Goal: Transaction & Acquisition: Purchase product/service

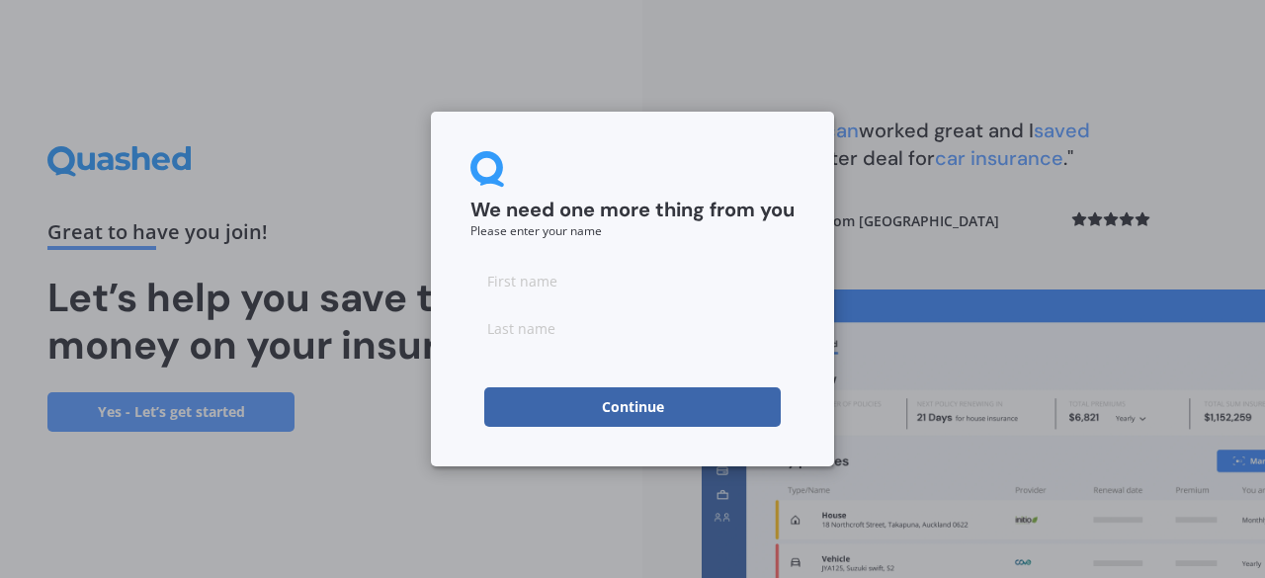
click at [524, 284] on input at bounding box center [633, 281] width 324 height 40
type input "[PERSON_NAME]"
click at [500, 329] on input at bounding box center [633, 328] width 324 height 40
type input "Tarei"
click at [531, 414] on button "Continue" at bounding box center [632, 408] width 297 height 40
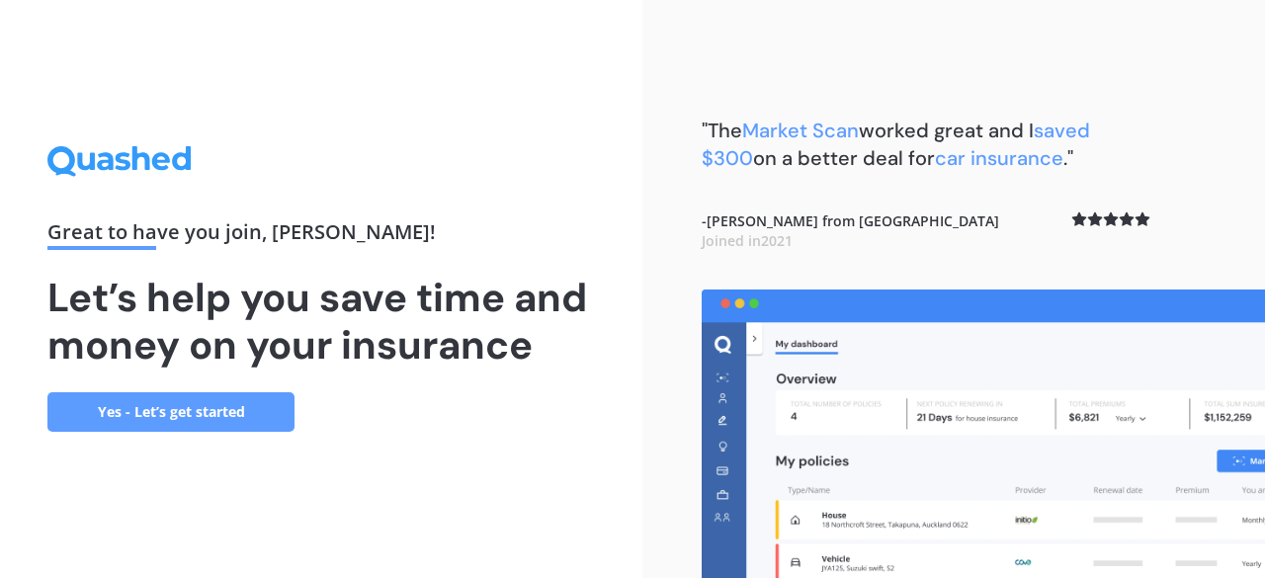
click at [172, 416] on link "Yes - Let’s get started" at bounding box center [170, 412] width 247 height 40
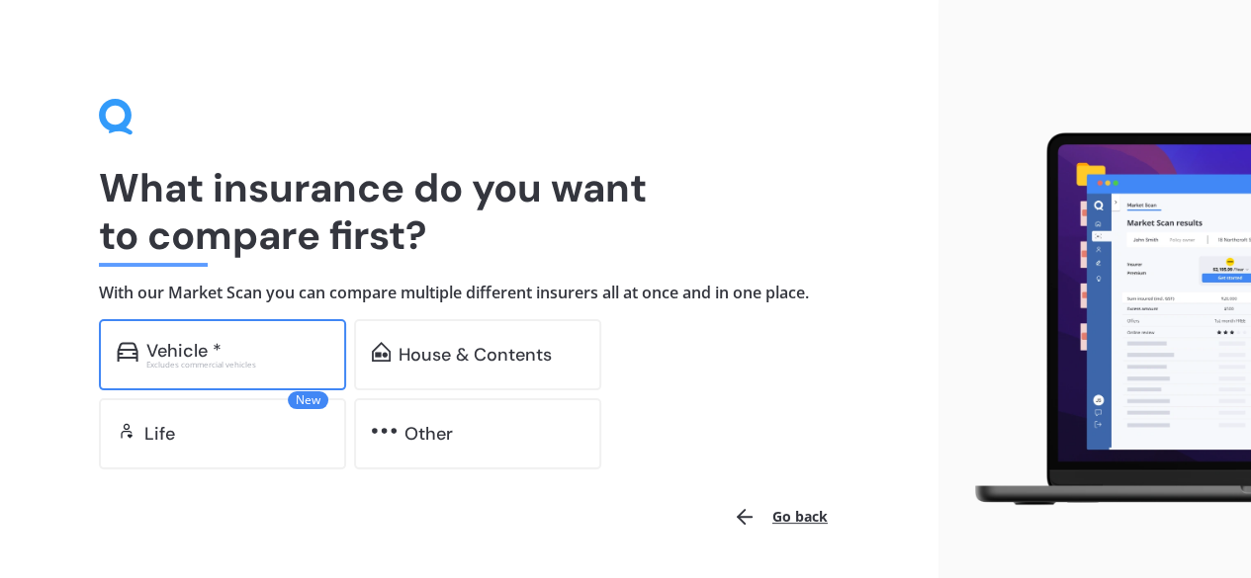
click at [242, 357] on div "Vehicle *" at bounding box center [237, 351] width 182 height 20
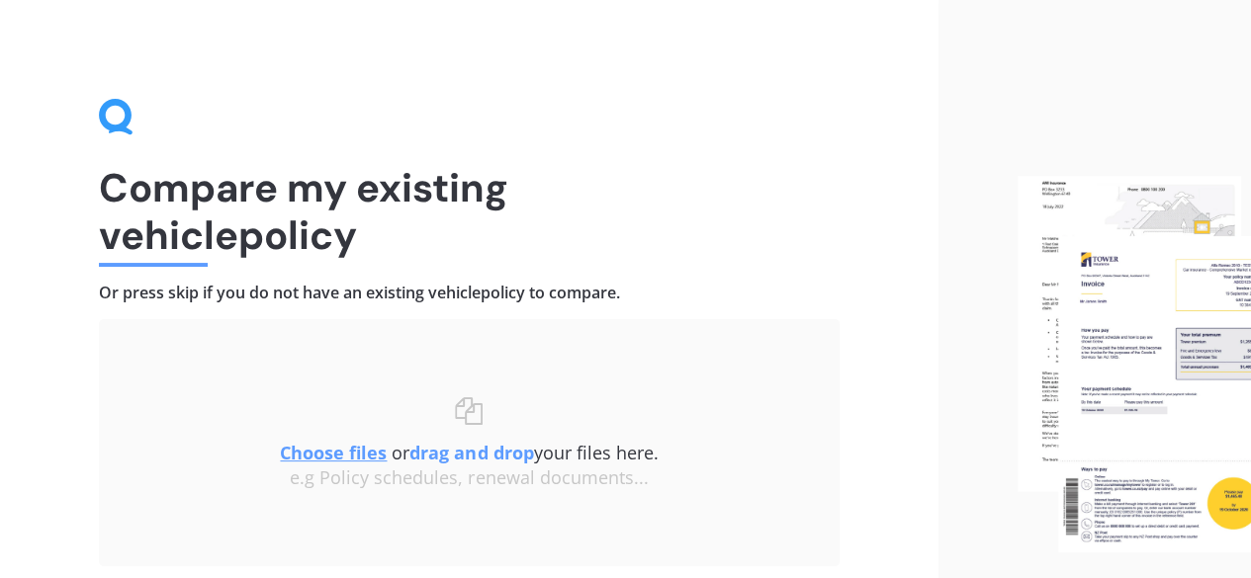
click at [1131, 355] on img at bounding box center [1133, 364] width 233 height 377
click at [1180, 340] on img at bounding box center [1133, 364] width 233 height 377
click at [1238, 505] on img at bounding box center [1133, 364] width 233 height 377
click at [1172, 327] on img at bounding box center [1133, 364] width 233 height 377
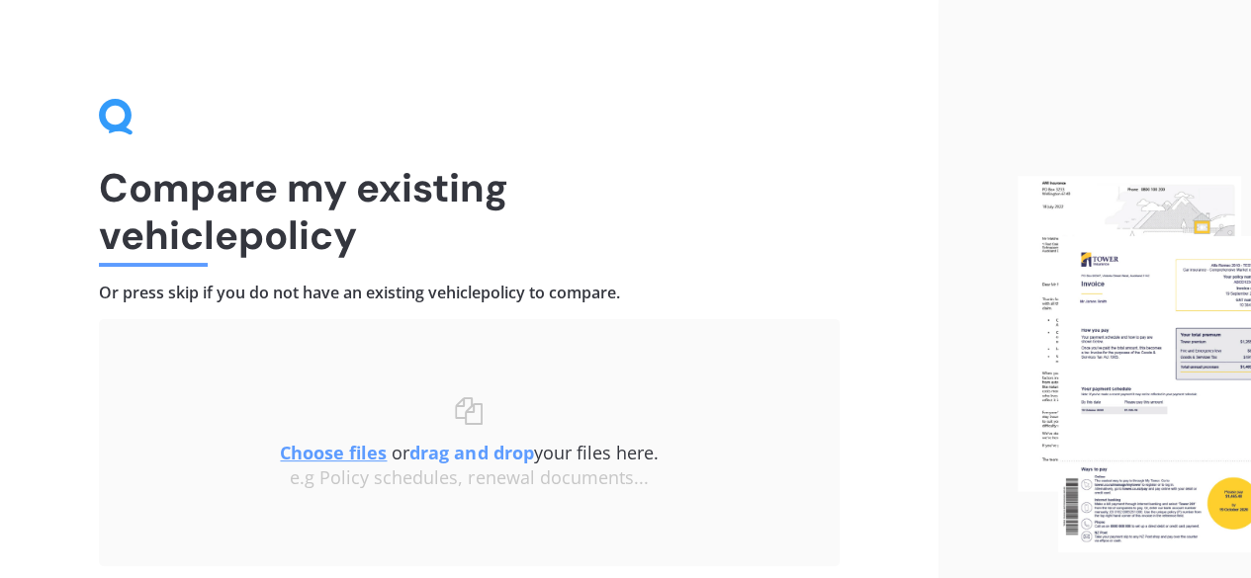
click at [1172, 327] on img at bounding box center [1133, 364] width 233 height 377
click at [336, 448] on u "Choose files" at bounding box center [333, 453] width 107 height 24
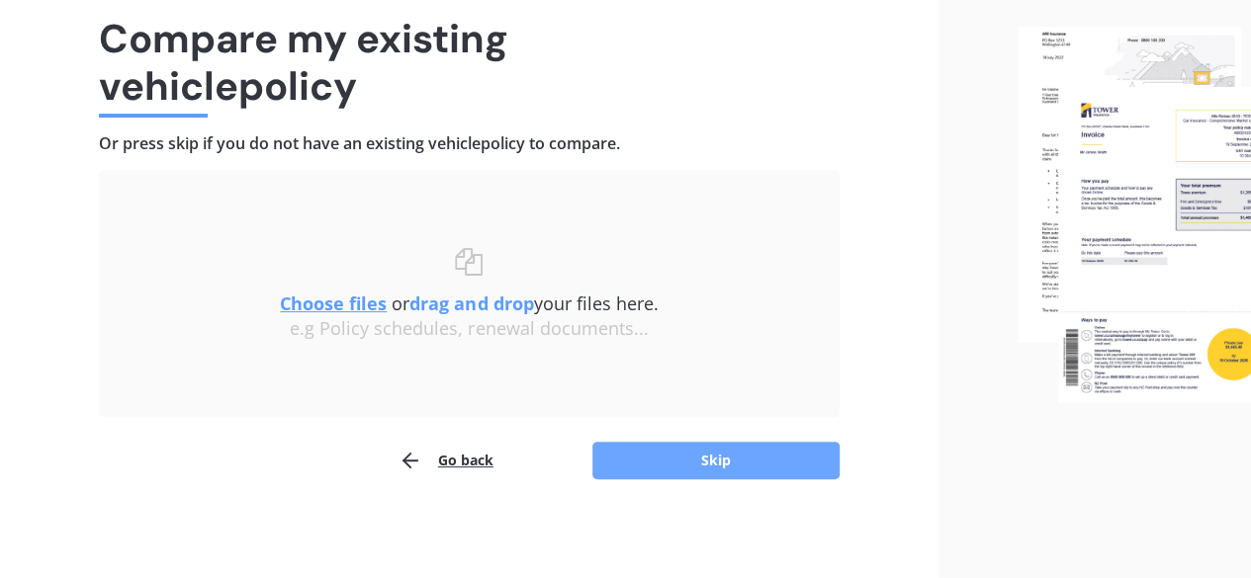
click at [661, 456] on button "Skip" at bounding box center [715, 461] width 247 height 38
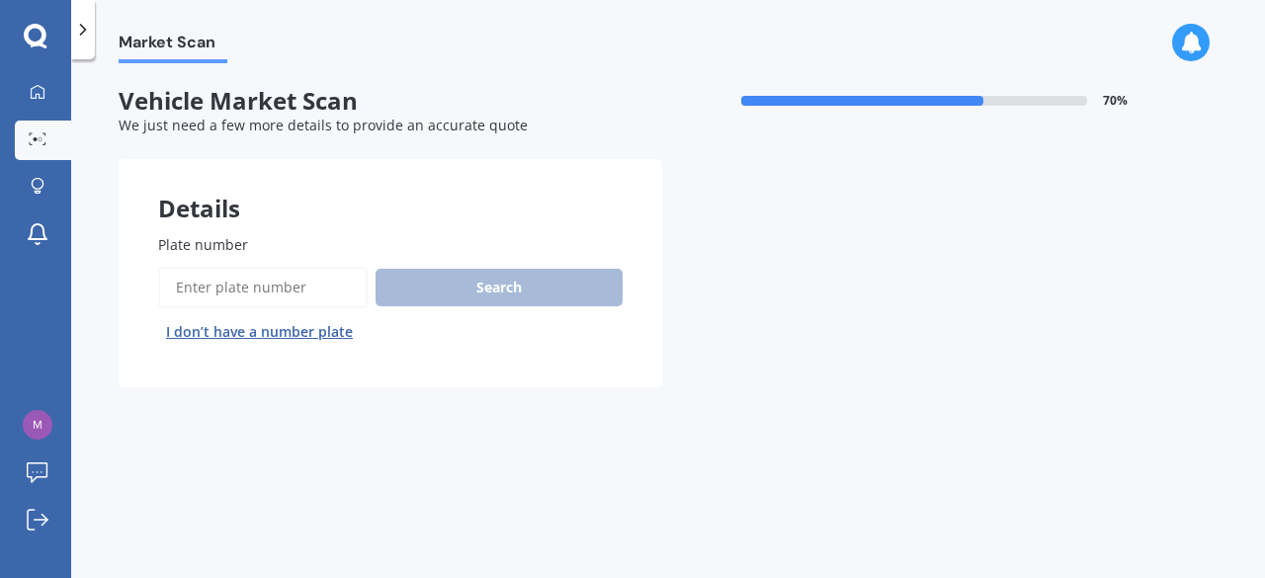
click at [225, 238] on span "Plate number" at bounding box center [203, 244] width 90 height 19
click at [225, 267] on input "Plate number" at bounding box center [263, 288] width 210 height 42
click at [218, 289] on input "Plate number" at bounding box center [263, 288] width 210 height 42
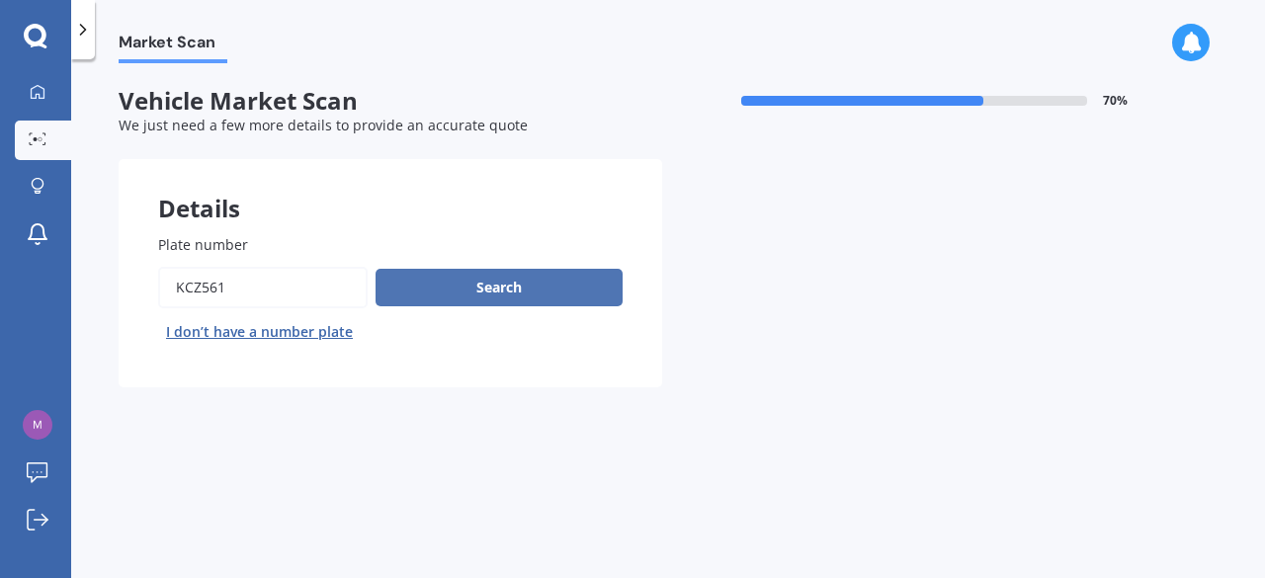
type input "KCZ561"
click at [508, 285] on button "Search" at bounding box center [499, 288] width 247 height 38
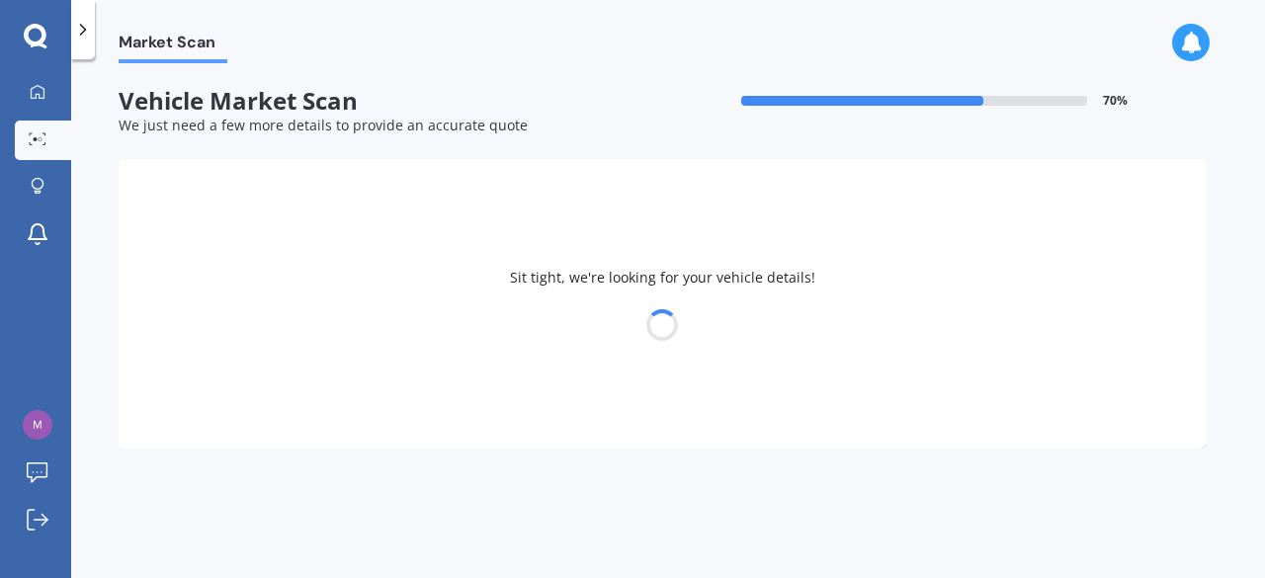
select select "HOLDEN"
select select "COMMODORE"
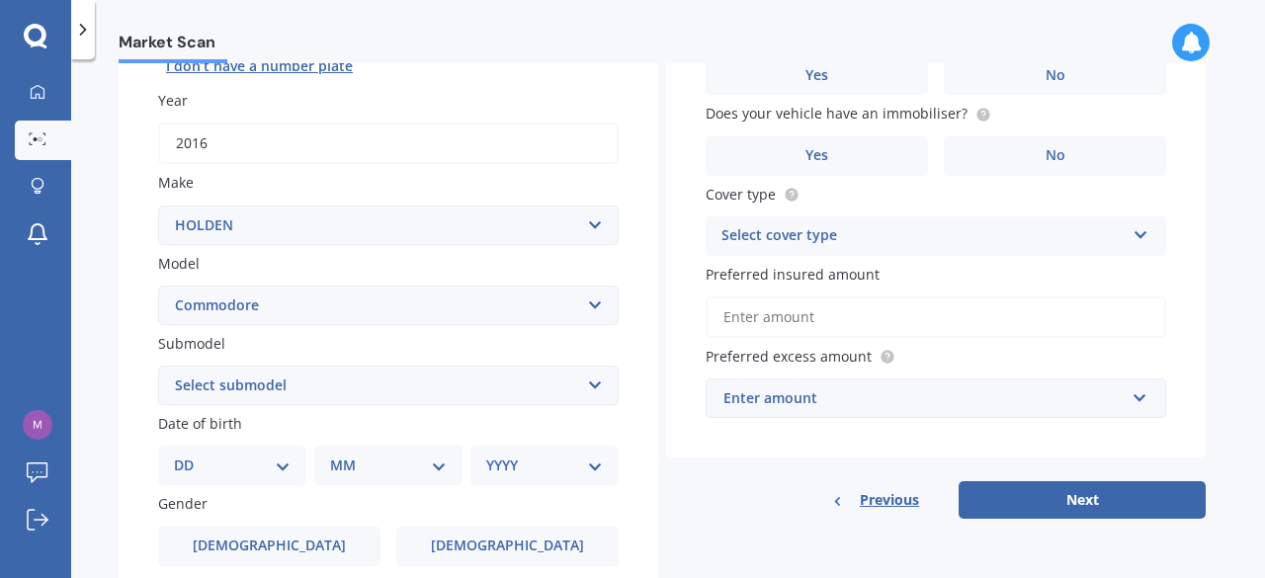
scroll to position [282, 0]
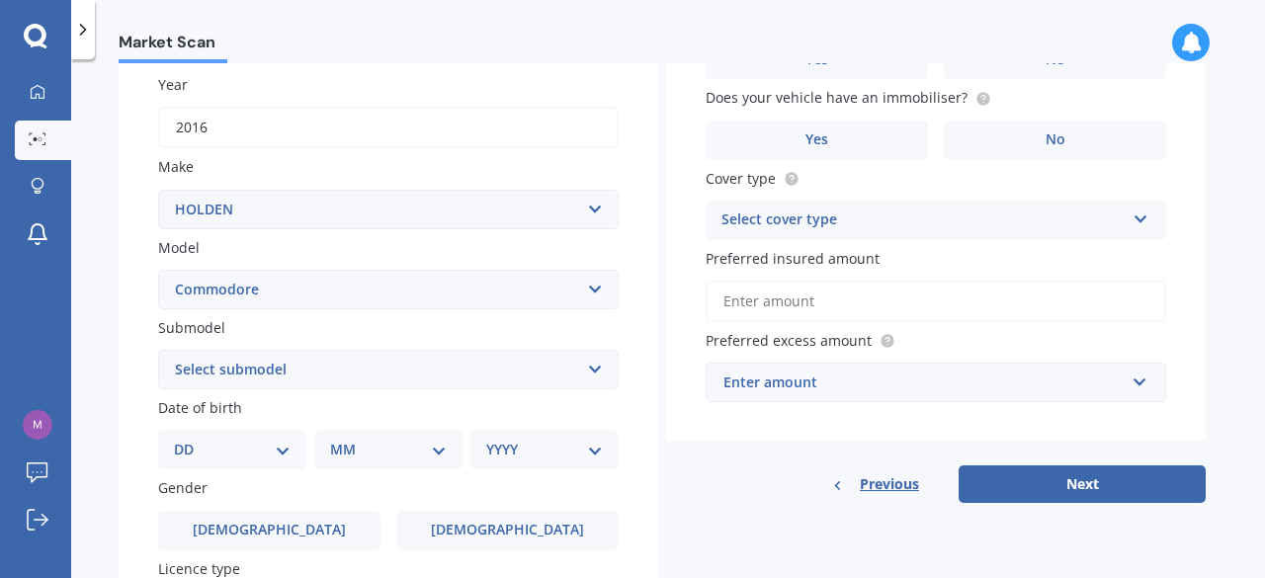
click at [591, 375] on select "Select submodel 4 Cyl 2.0 Litre 50th Anniversary V6 6 Cyl 3.8 Litre Acclaim V6 …" at bounding box center [388, 370] width 461 height 40
click at [106, 351] on div "Market Scan Vehicle Market Scan 70 % We just need a few more details to provide…" at bounding box center [668, 322] width 1194 height 519
click at [601, 371] on select "Select submodel 4 Cyl 2.0 Litre 50th Anniversary V6 6 Cyl 3.8 Litre Acclaim V6 …" at bounding box center [388, 370] width 461 height 40
click at [591, 371] on select "Select submodel 4 Cyl 2.0 Litre 50th Anniversary V6 6 Cyl 3.8 Litre Acclaim V6 …" at bounding box center [388, 370] width 461 height 40
click at [582, 371] on select "Select submodel 4 Cyl 2.0 Litre 50th Anniversary V6 6 Cyl 3.8 Litre Acclaim V6 …" at bounding box center [388, 370] width 461 height 40
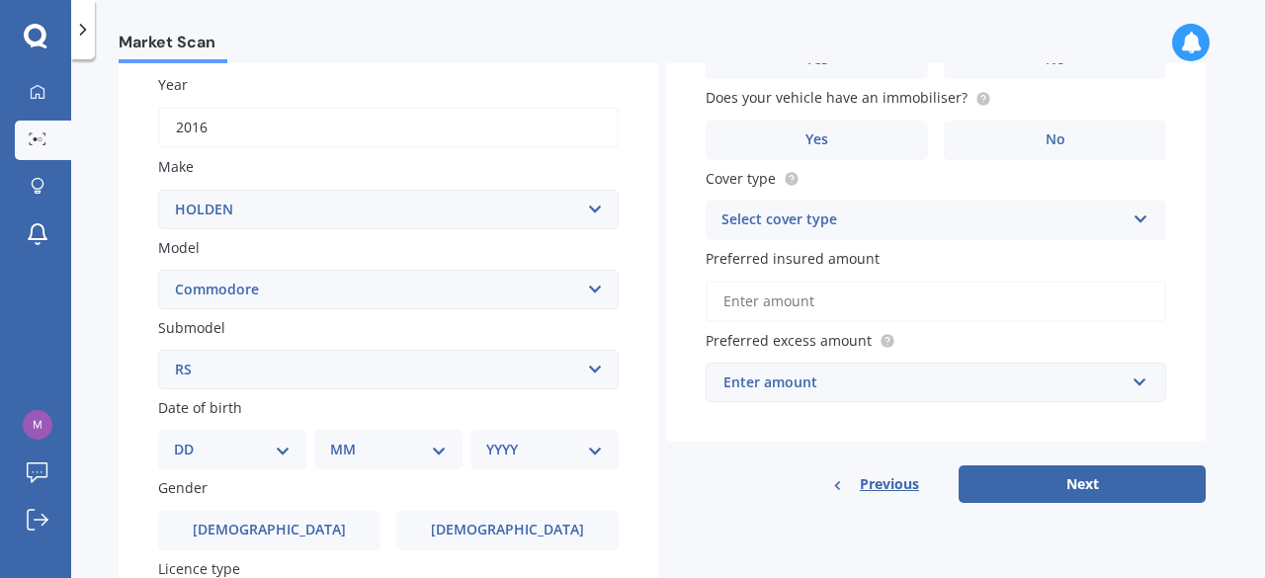
select select "SS SEDAN V8"
click at [158, 351] on select "Select submodel 4 Cyl 2.0 Litre 50th Anniversary V6 6 Cyl 3.8 Litre Acclaim V6 …" at bounding box center [388, 370] width 461 height 40
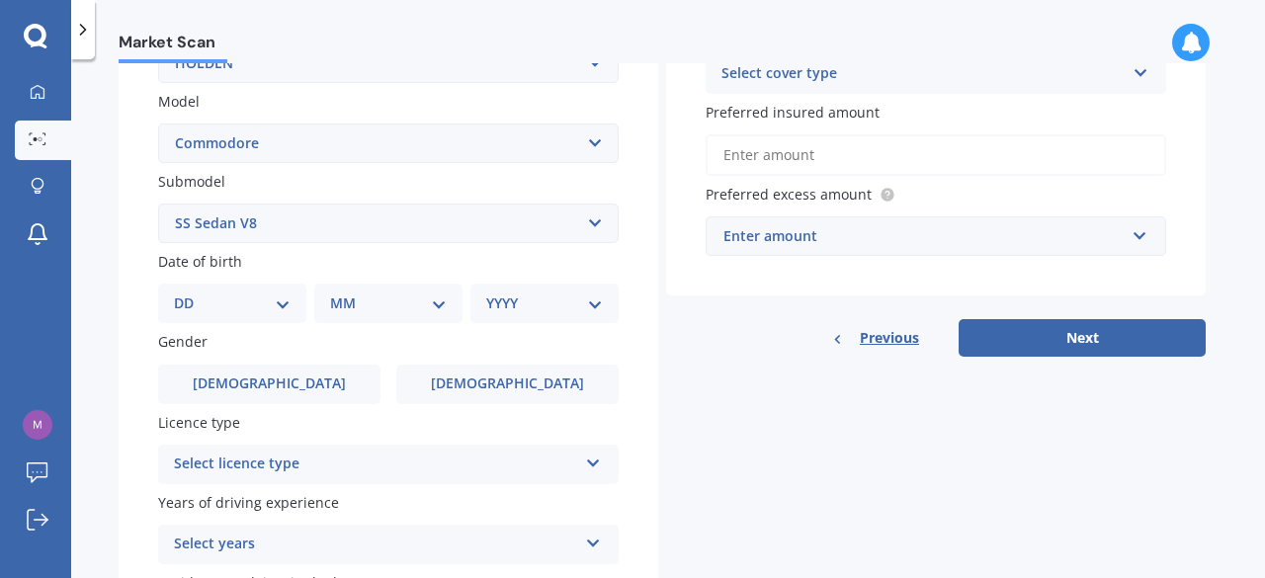
scroll to position [434, 0]
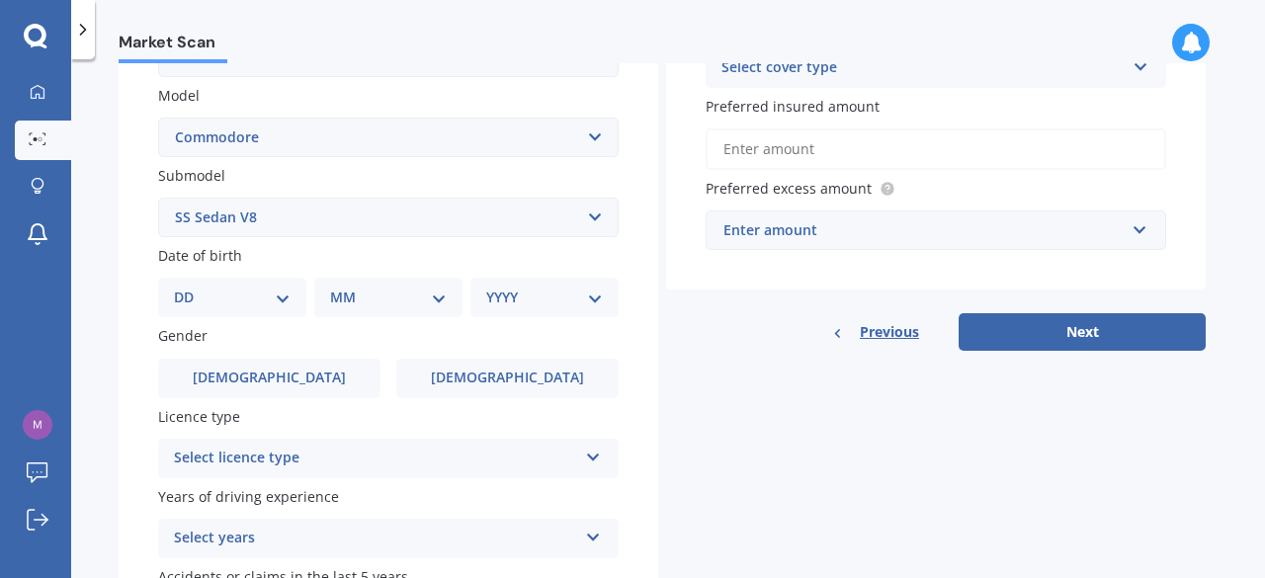
click at [279, 302] on select "DD 01 02 03 04 05 06 07 08 09 10 11 12 13 14 15 16 17 18 19 20 21 22 23 24 25 2…" at bounding box center [232, 298] width 117 height 22
select select "07"
click at [190, 289] on select "DD 01 02 03 04 05 06 07 08 09 10 11 12 13 14 15 16 17 18 19 20 21 22 23 24 25 2…" at bounding box center [232, 298] width 117 height 22
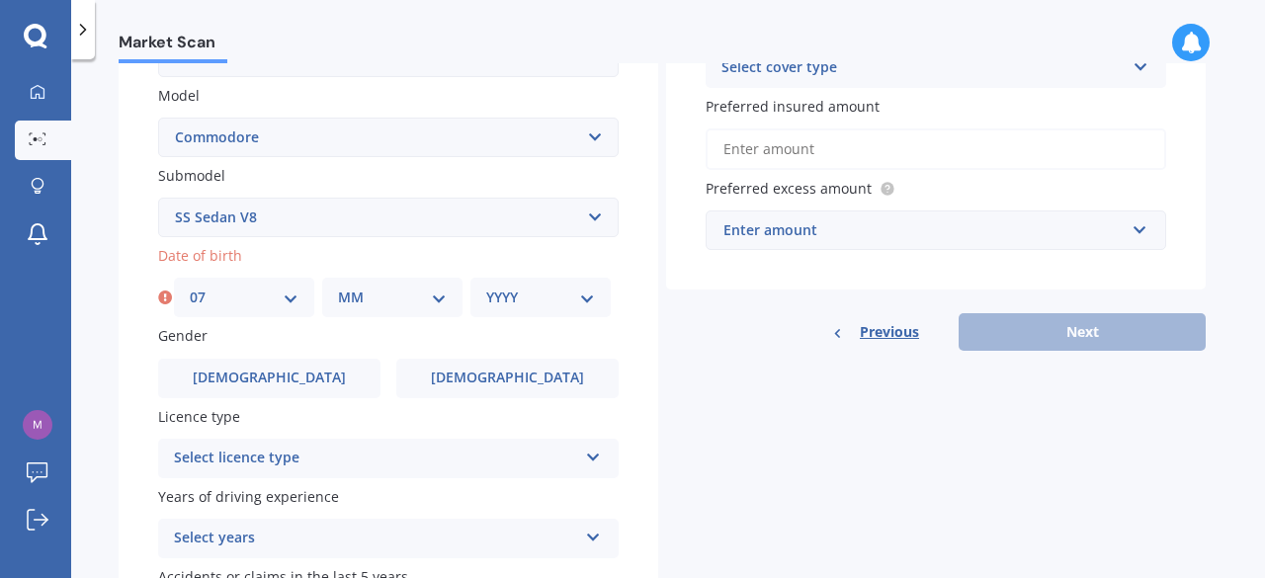
click at [439, 302] on select "MM 01 02 03 04 05 06 07 08 09 10 11 12" at bounding box center [392, 298] width 109 height 22
select select "12"
click at [338, 289] on select "MM 01 02 03 04 05 06 07 08 09 10 11 12" at bounding box center [392, 298] width 109 height 22
click at [590, 302] on select "YYYY 2025 2024 2023 2022 2021 2020 2019 2018 2017 2016 2015 2014 2013 2012 2011…" at bounding box center [540, 298] width 109 height 22
select select "1961"
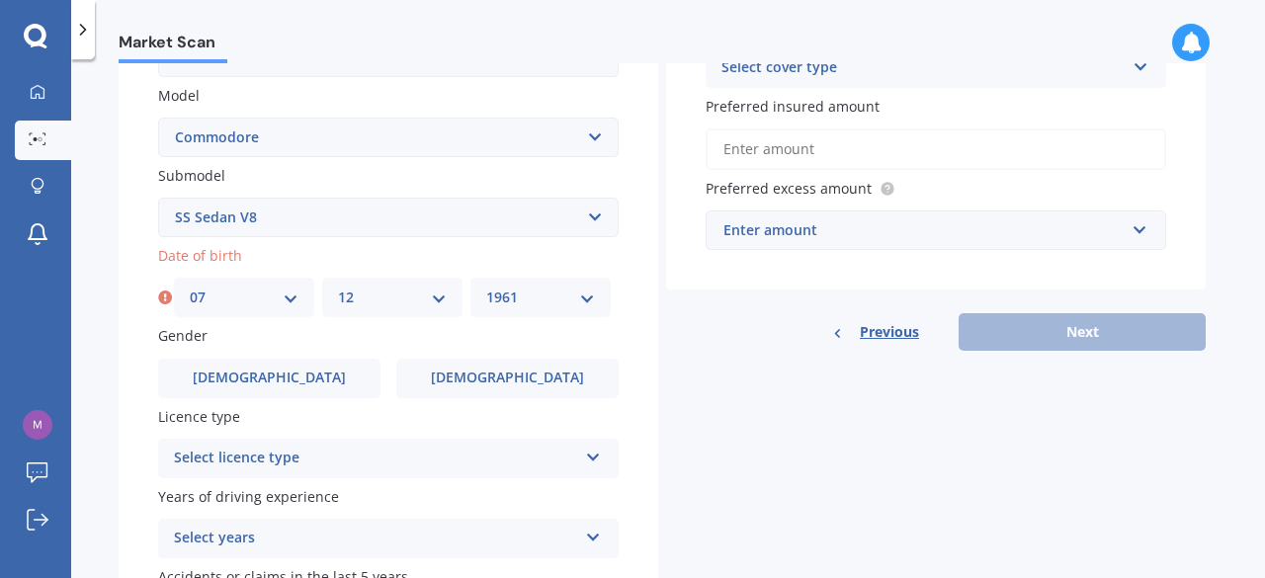
click at [486, 289] on select "YYYY 2025 2024 2023 2022 2021 2020 2019 2018 2017 2016 2015 2014 2013 2012 2011…" at bounding box center [540, 298] width 109 height 22
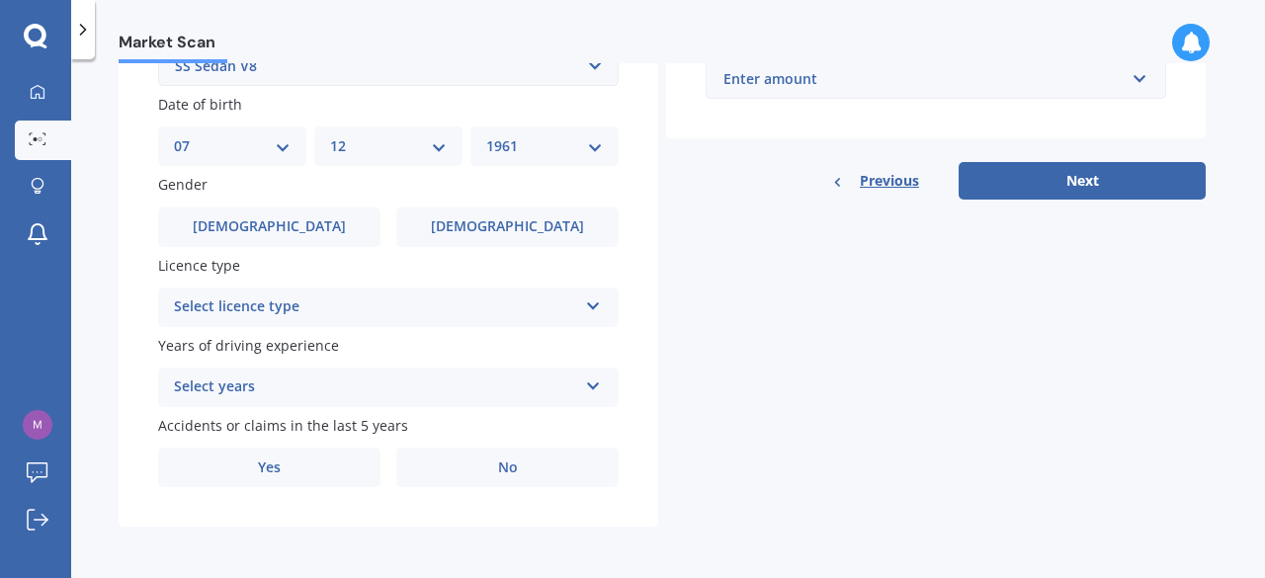
scroll to position [587, 0]
click at [597, 309] on icon at bounding box center [593, 303] width 17 height 14
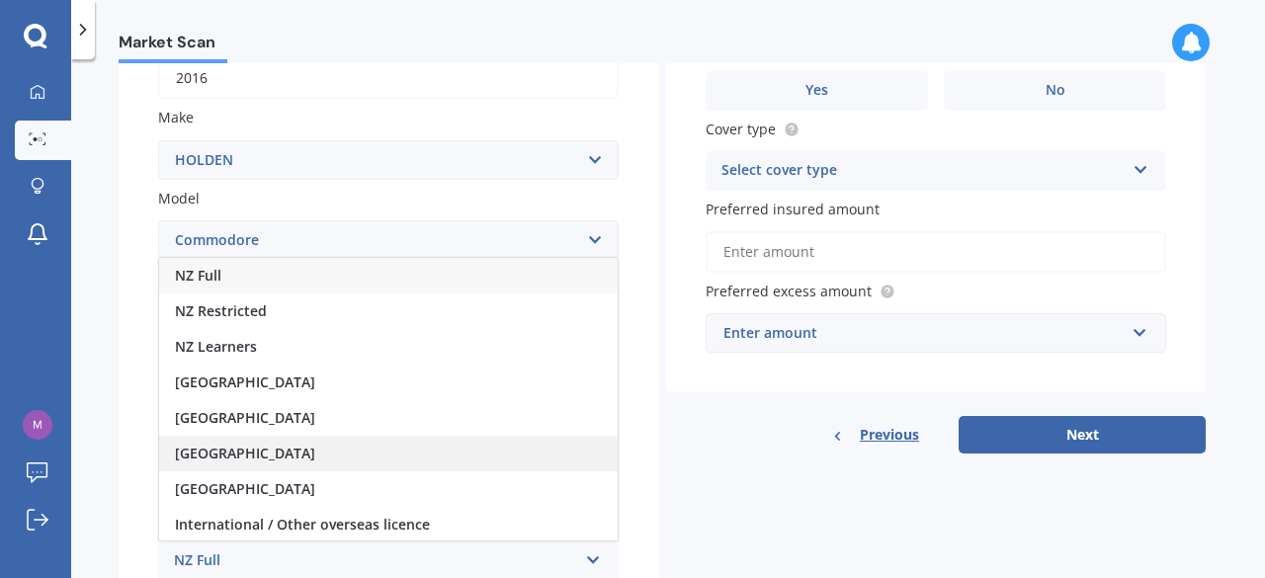
scroll to position [330, 0]
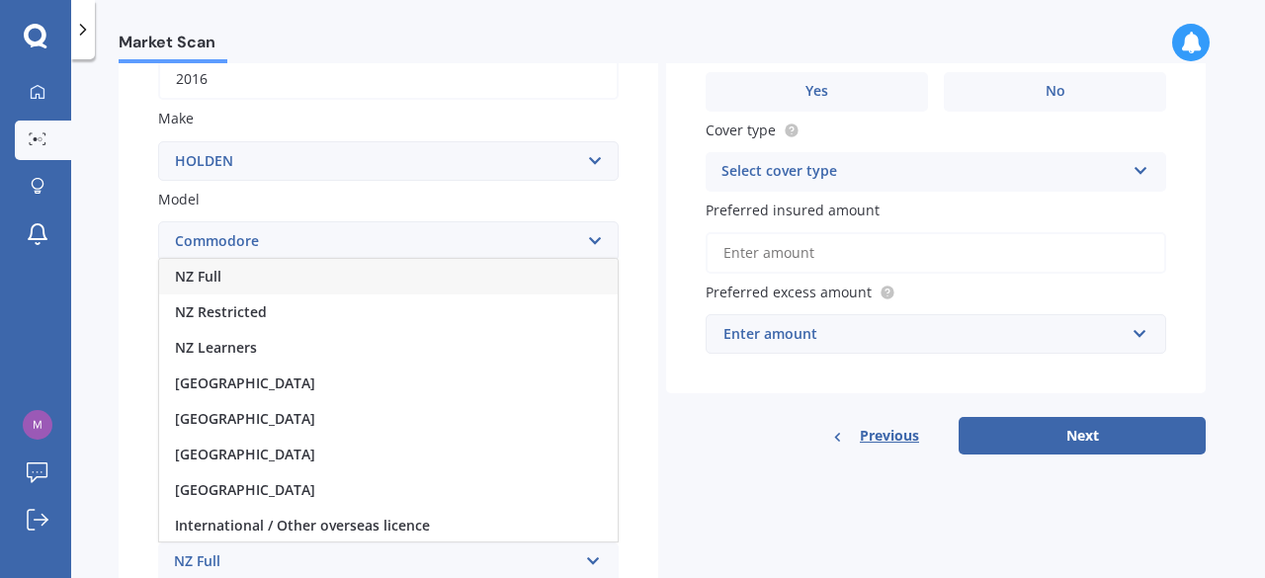
click at [277, 279] on div "NZ Full" at bounding box center [388, 277] width 459 height 36
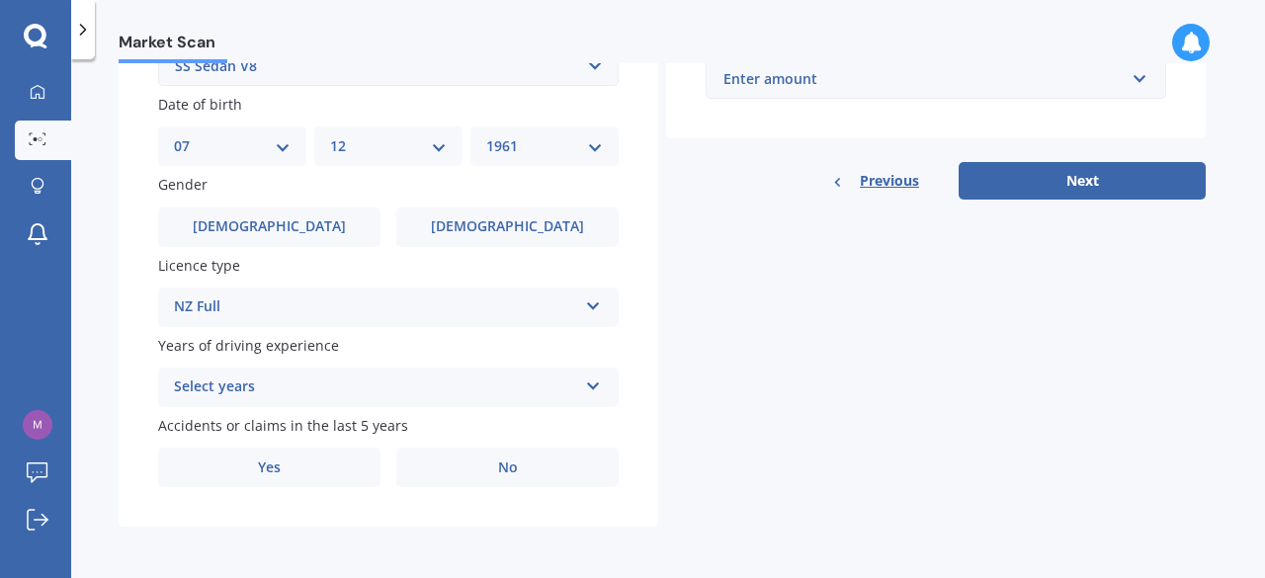
scroll to position [588, 0]
click at [598, 389] on icon at bounding box center [593, 383] width 17 height 14
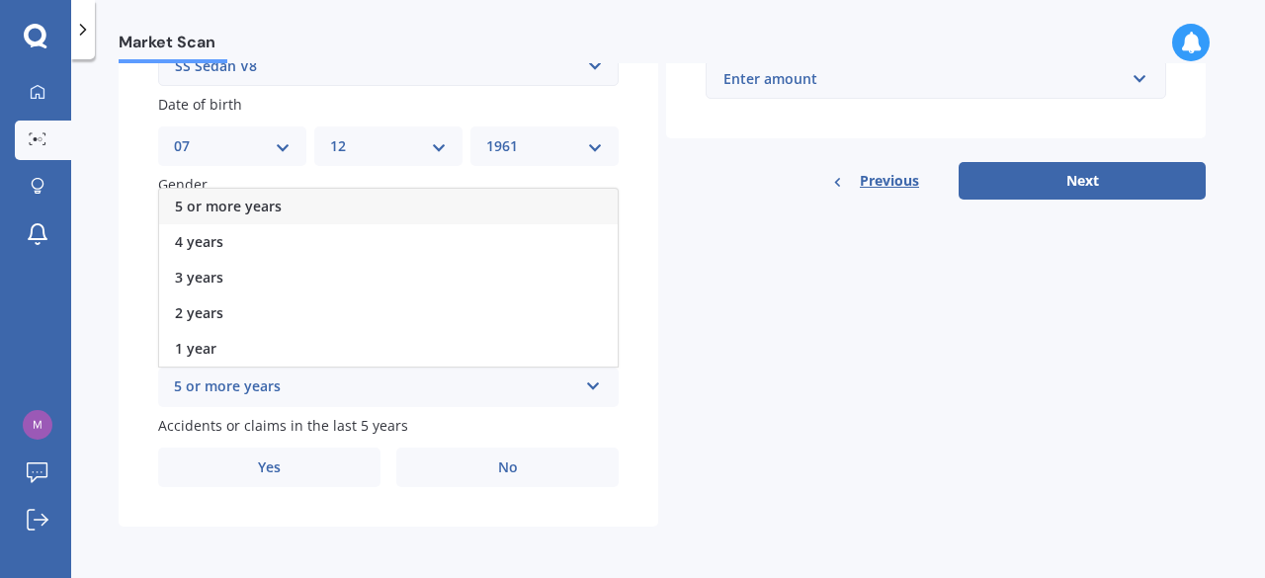
click at [401, 205] on div "5 or more years" at bounding box center [388, 207] width 459 height 36
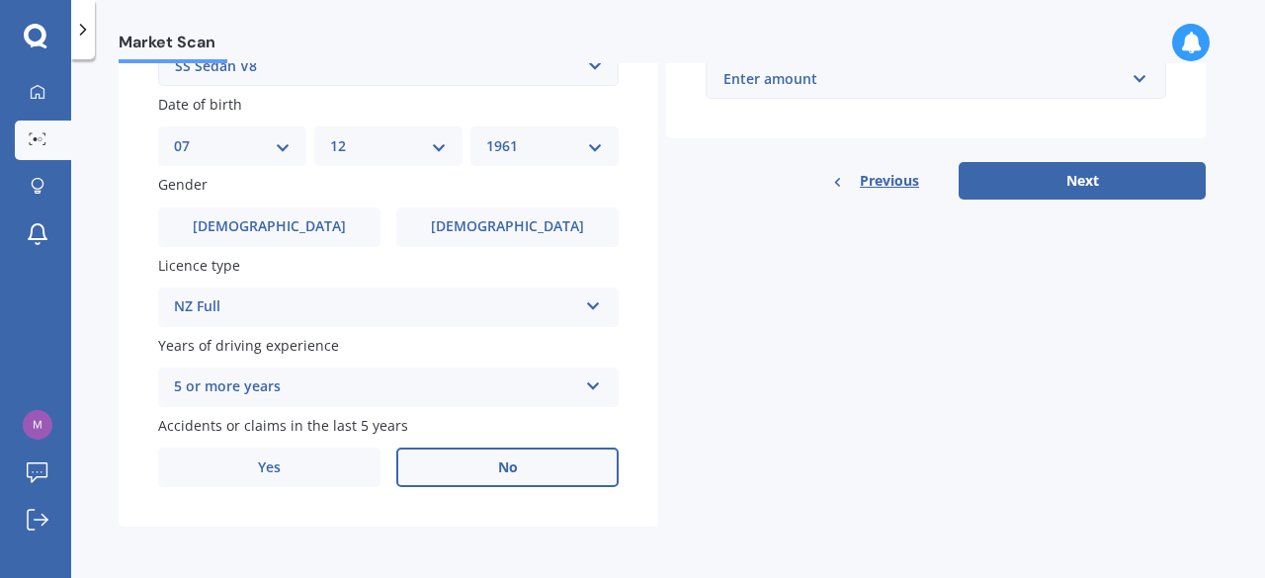
click at [522, 474] on label "No" at bounding box center [507, 468] width 222 height 40
click at [0, 0] on input "No" at bounding box center [0, 0] width 0 height 0
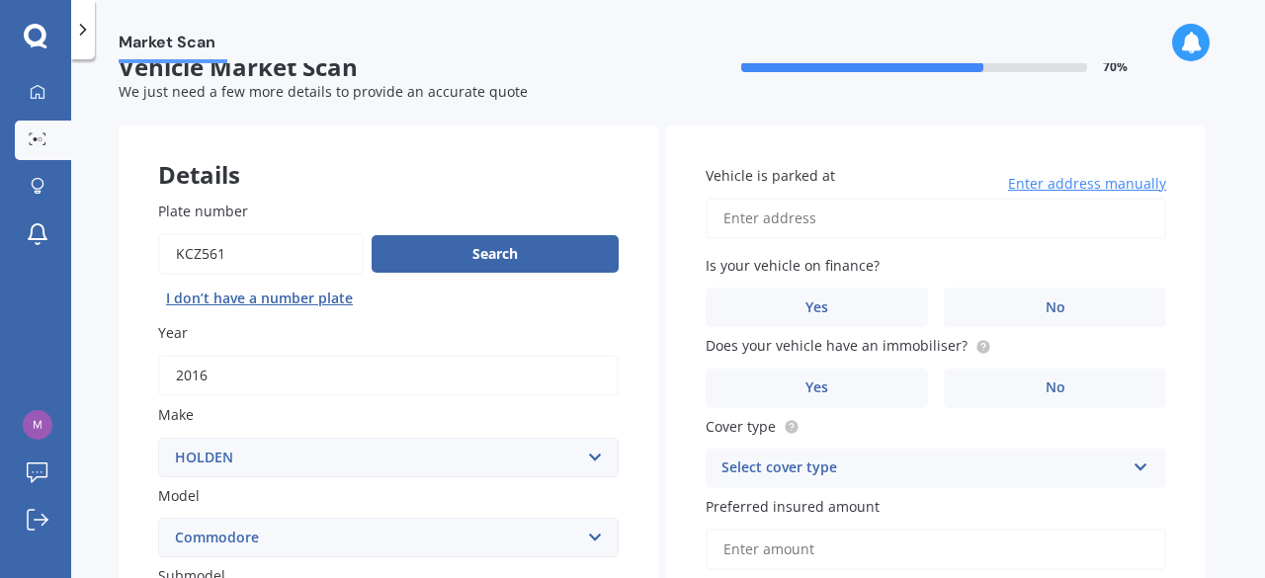
scroll to position [25, 0]
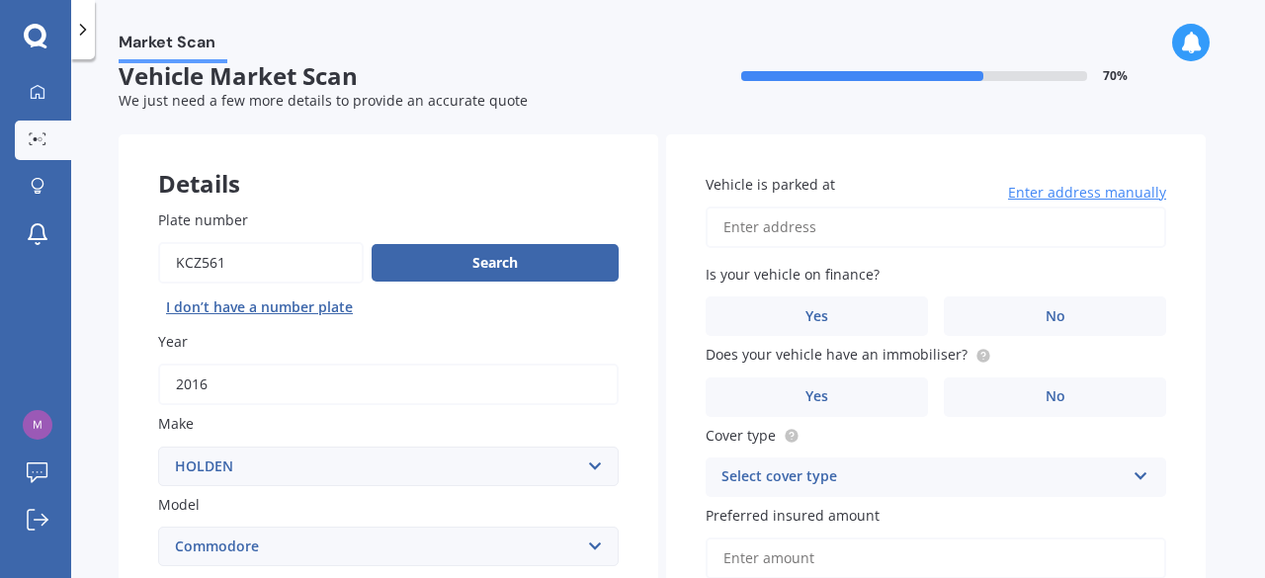
click at [831, 236] on input "Vehicle is parked at" at bounding box center [936, 228] width 461 height 42
type input "18 Kokako Rise Keri VistaPapakura 2110"
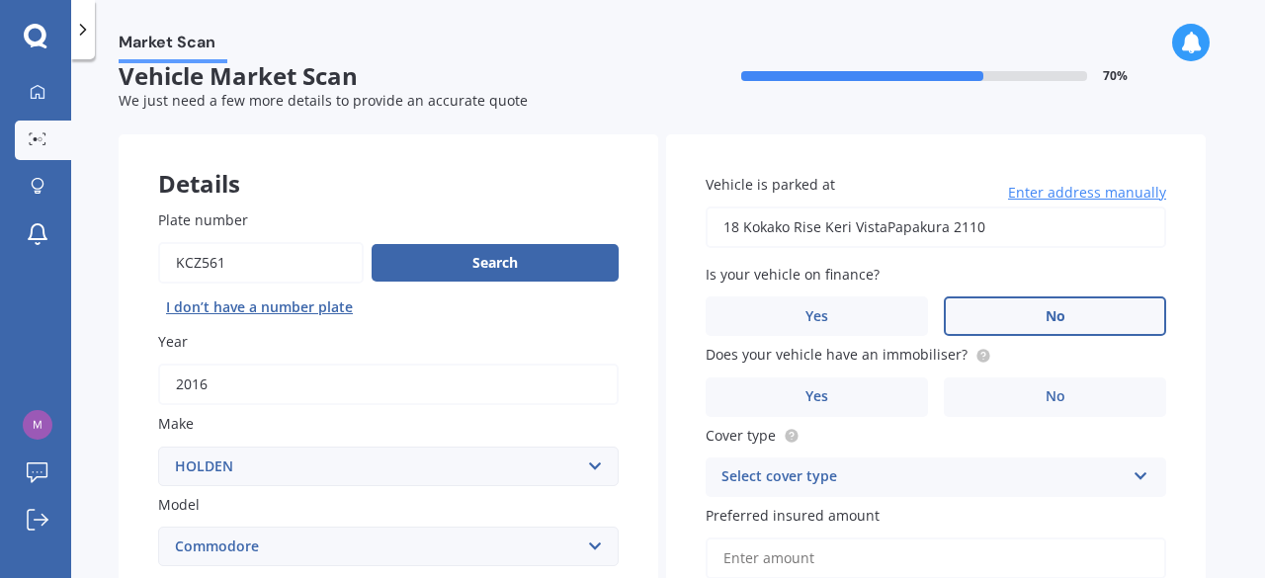
click at [1068, 309] on label "No" at bounding box center [1055, 317] width 222 height 40
click at [0, 0] on input "No" at bounding box center [0, 0] width 0 height 0
click at [850, 410] on label "Yes" at bounding box center [817, 398] width 222 height 40
click at [0, 0] on input "Yes" at bounding box center [0, 0] width 0 height 0
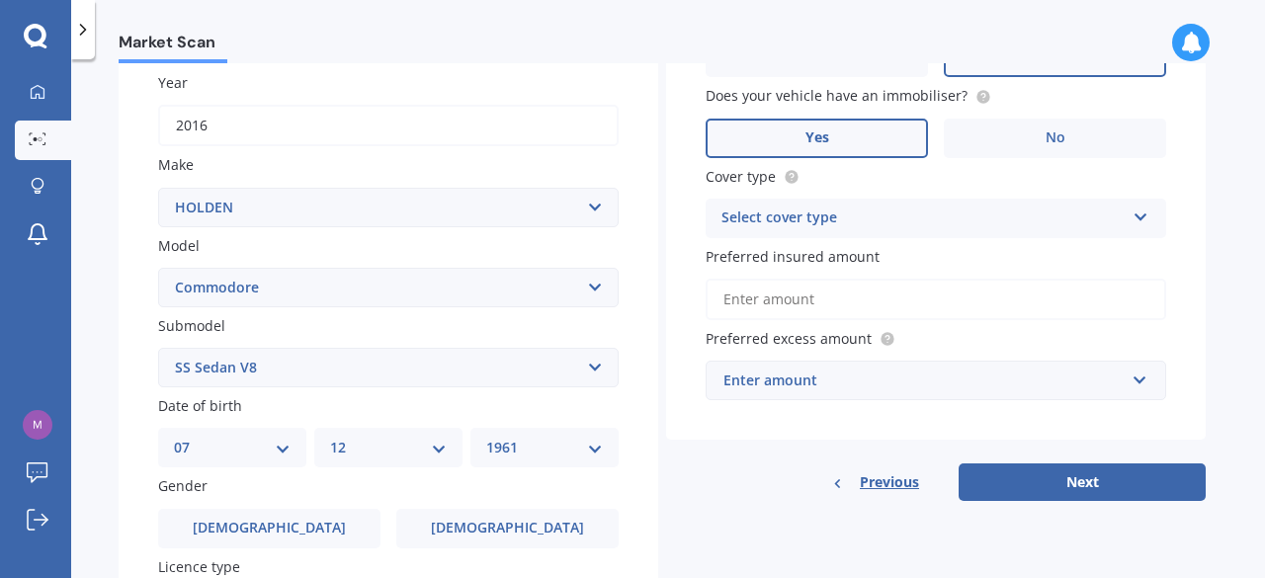
scroll to position [286, 0]
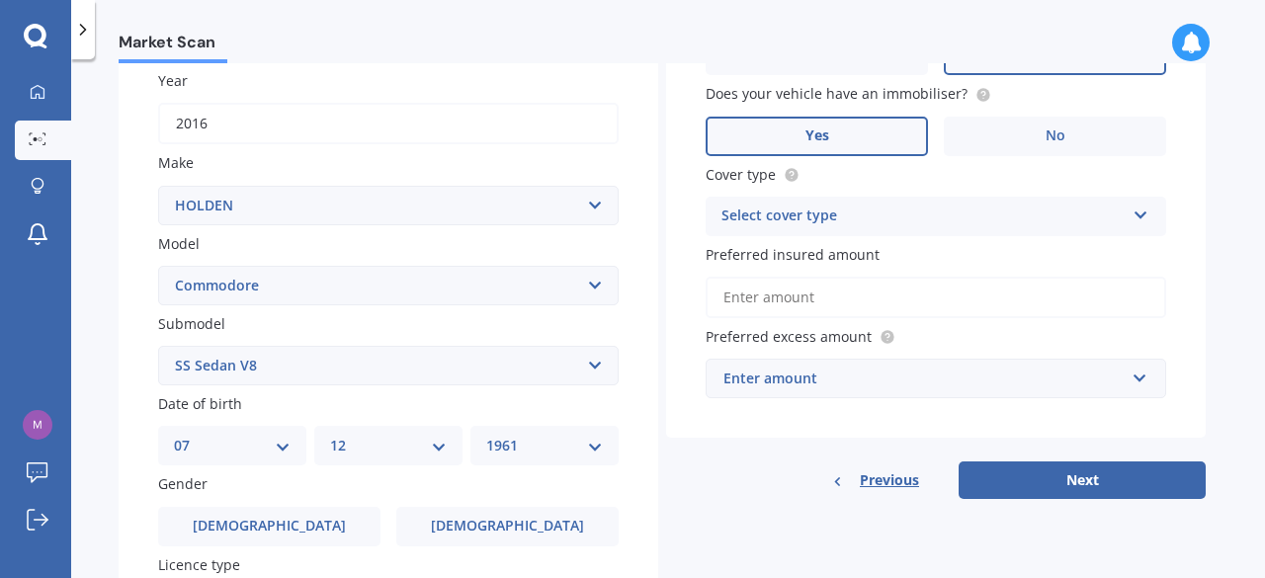
click at [591, 373] on select "Select submodel 4 Cyl 2.0 Litre 50th Anniversary V6 6 Cyl 3.8 Litre Acclaim V6 …" at bounding box center [388, 366] width 461 height 40
select select "SS SEDAN V8 6.0 LITRE"
click at [158, 347] on select "Select submodel 4 Cyl 2.0 Litre 50th Anniversary V6 6 Cyl 3.8 Litre Acclaim V6 …" at bounding box center [388, 366] width 461 height 40
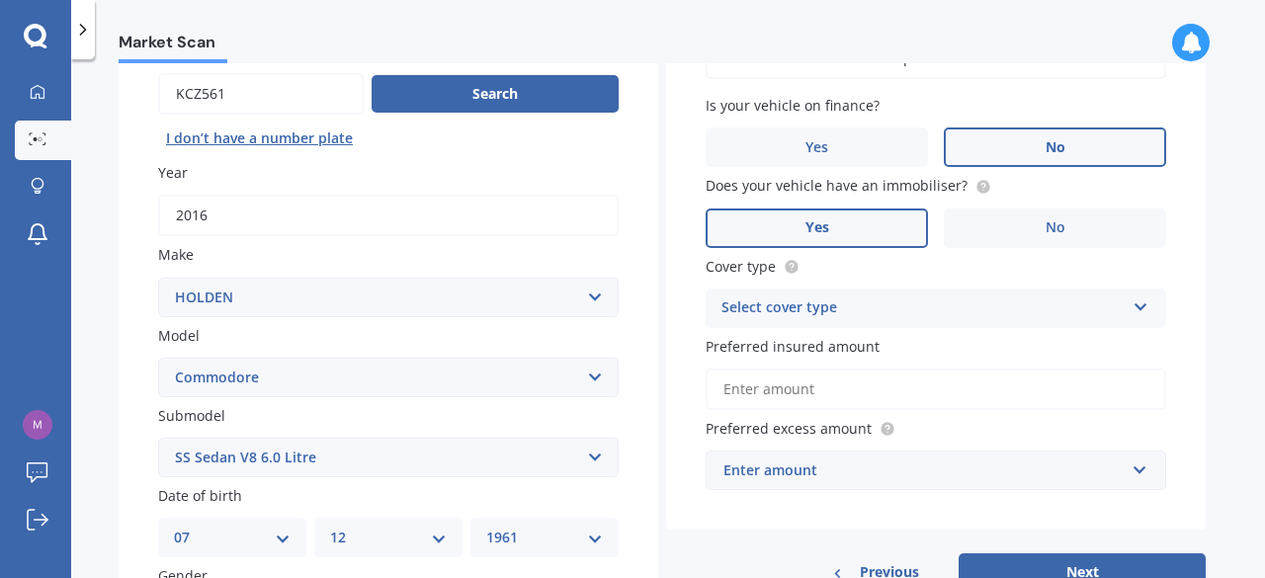
scroll to position [198, 0]
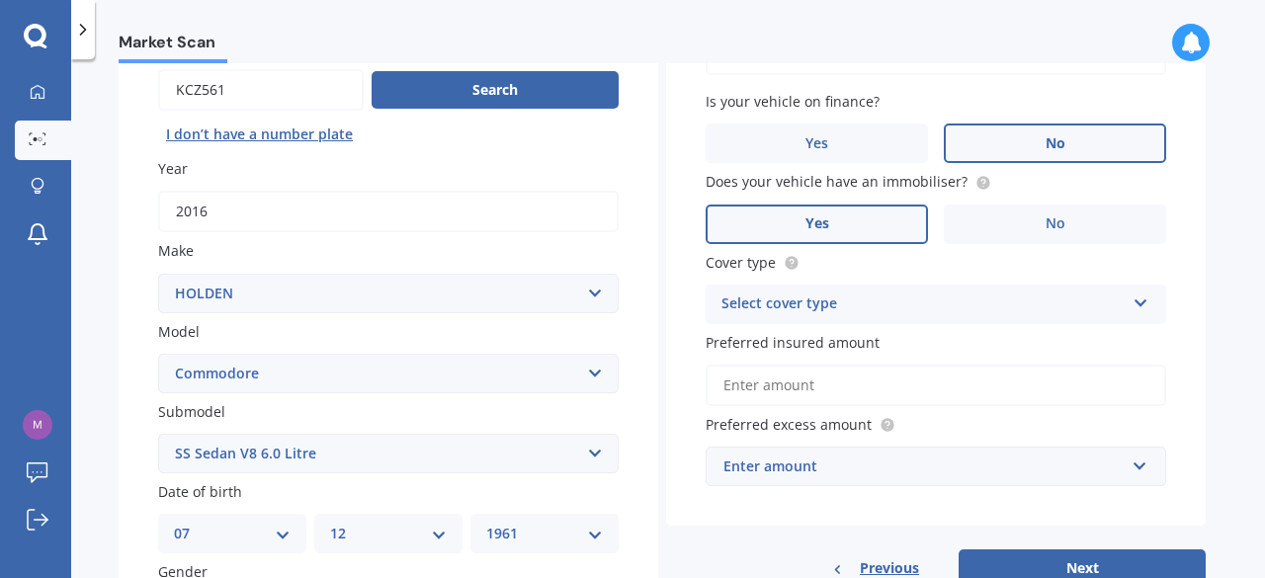
click at [1135, 302] on icon at bounding box center [1141, 300] width 17 height 14
click at [795, 341] on span "Comprehensive" at bounding box center [775, 342] width 105 height 19
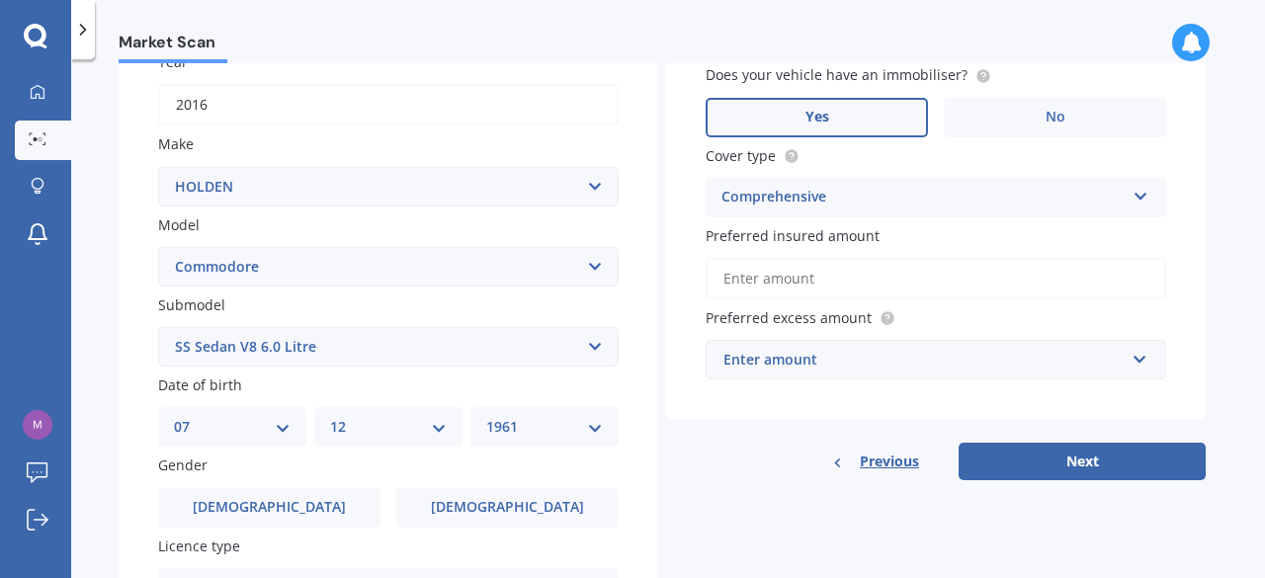
scroll to position [305, 0]
click at [1141, 359] on input "text" at bounding box center [929, 359] width 443 height 38
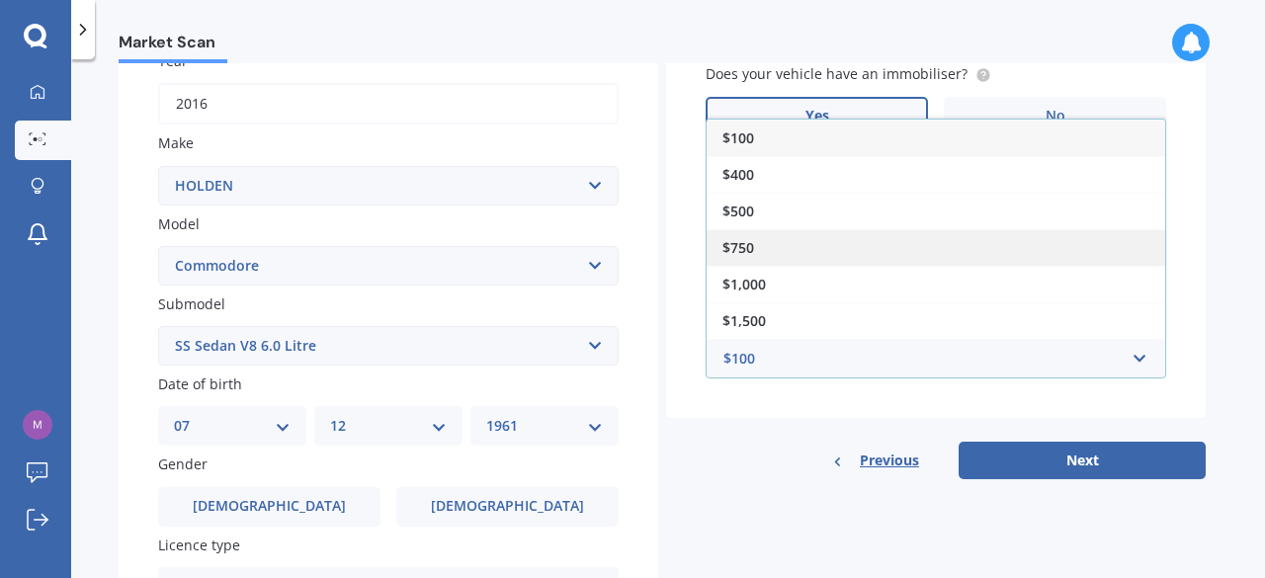
click at [751, 251] on span "$750" at bounding box center [739, 247] width 32 height 19
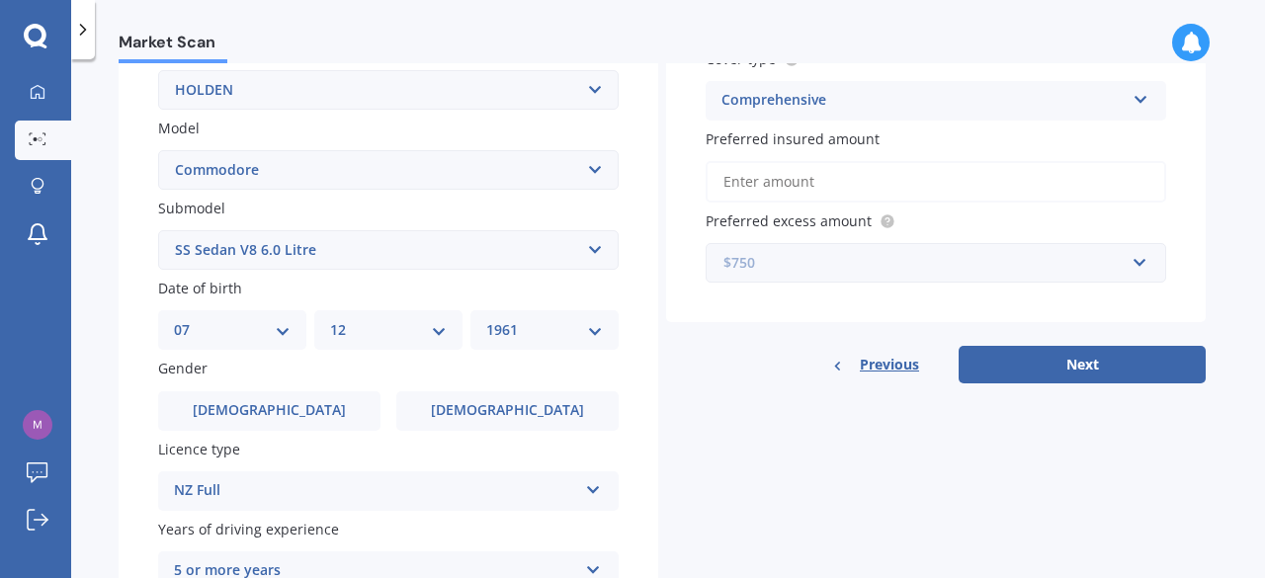
scroll to position [402, 0]
click at [1046, 372] on button "Next" at bounding box center [1082, 364] width 247 height 38
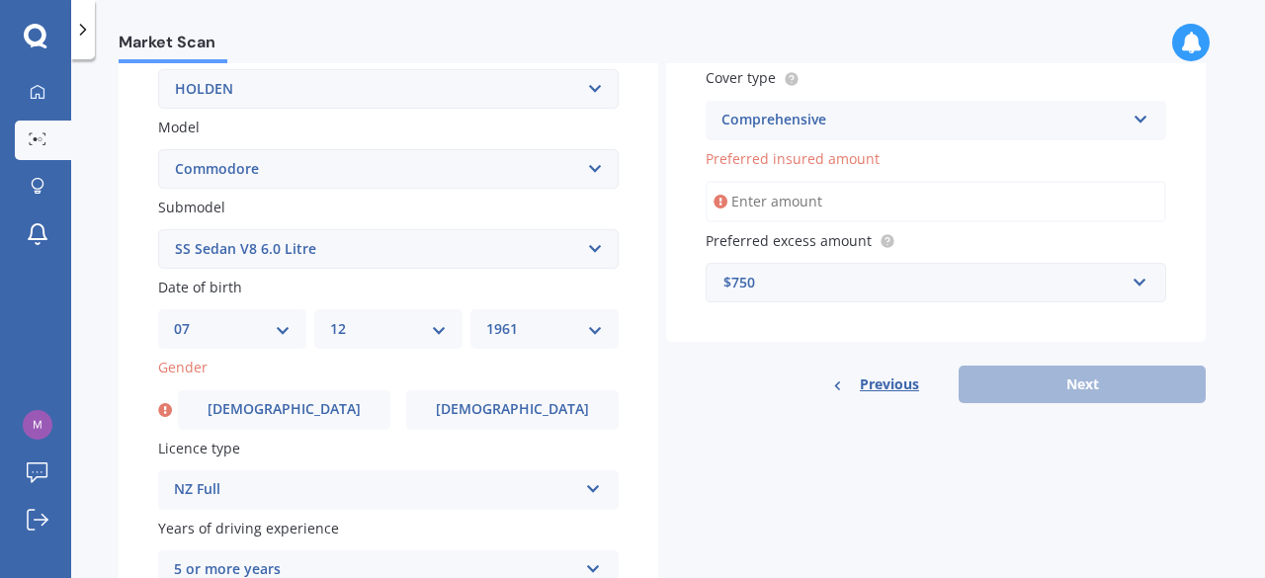
click at [719, 203] on icon at bounding box center [721, 202] width 14 height 20
click at [735, 203] on input "Preferred insured amount" at bounding box center [936, 202] width 461 height 42
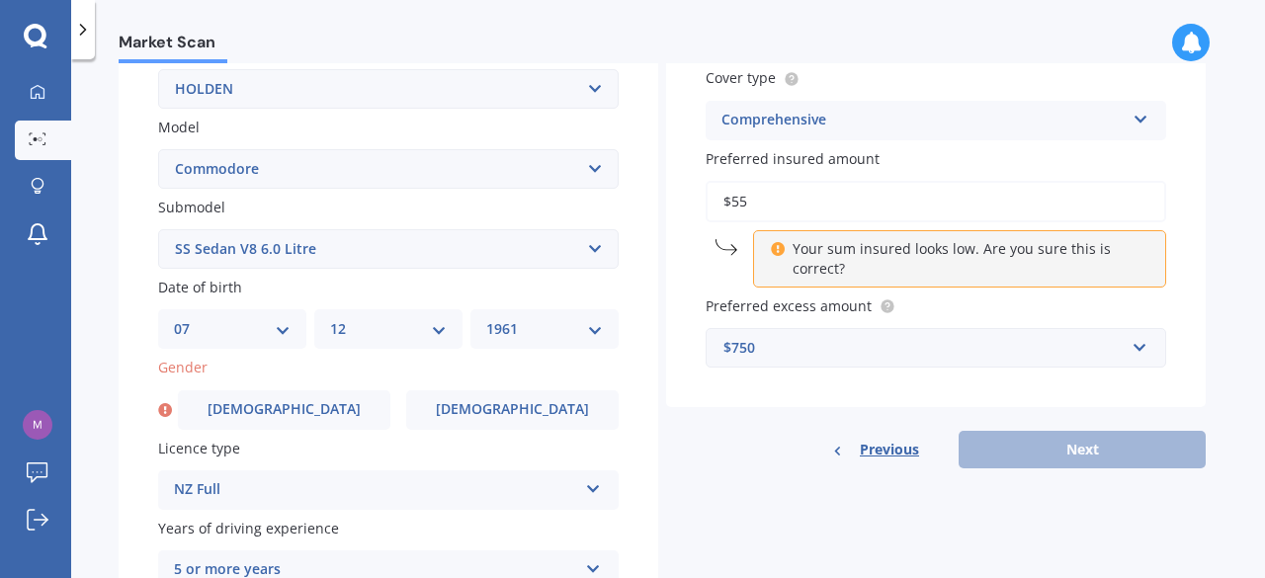
type input "$5"
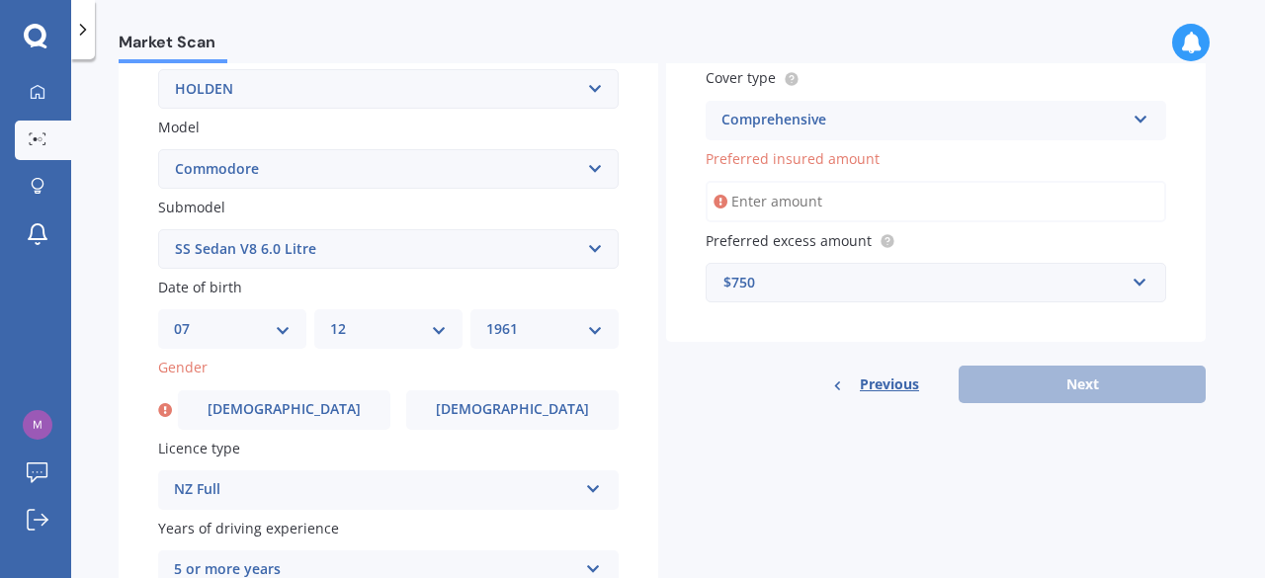
click at [795, 206] on input "Preferred insured amount" at bounding box center [936, 202] width 461 height 42
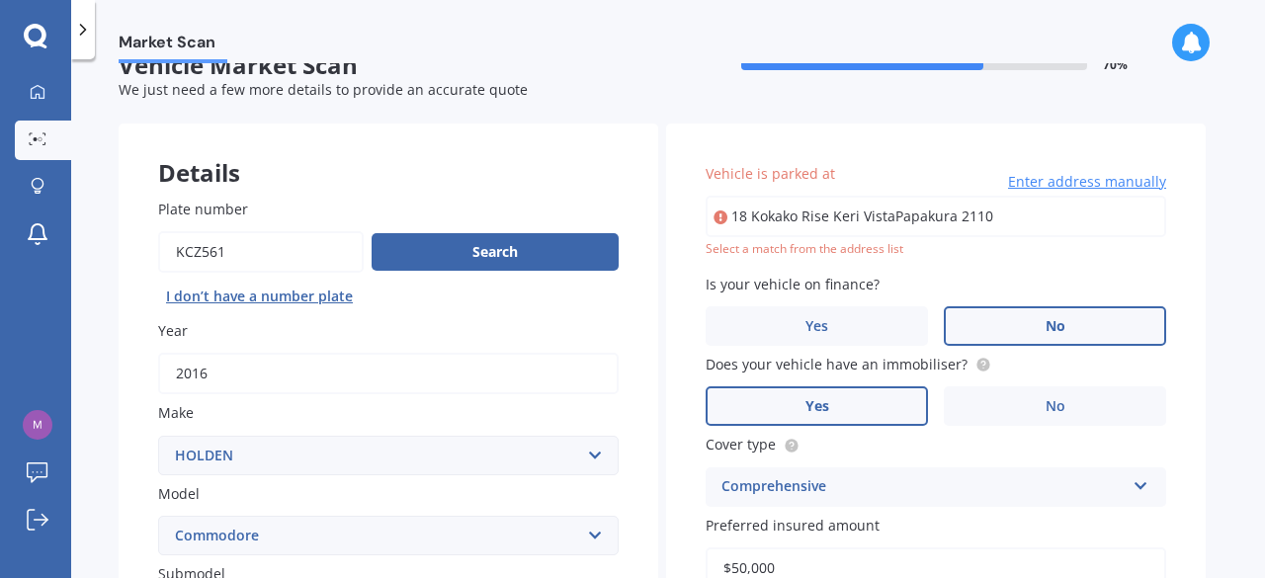
scroll to position [34, 0]
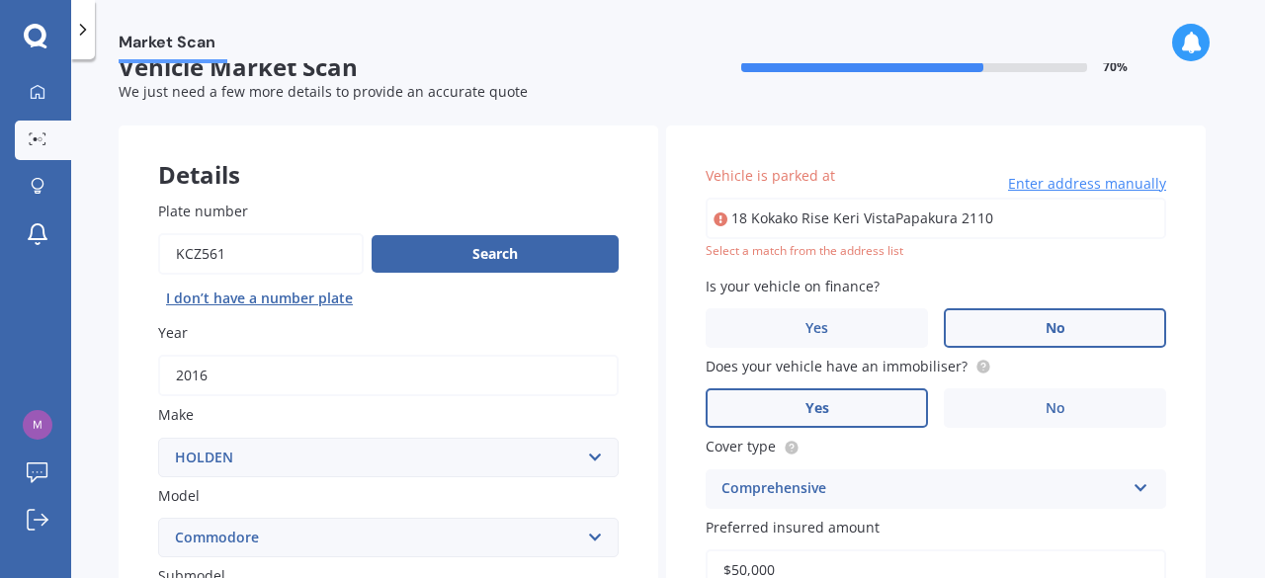
type input "$50,000"
click at [953, 218] on input "18 Kokako Rise Keri VistaPapakura 2110" at bounding box center [936, 219] width 461 height 42
click at [893, 222] on input "18 Kokako Rise Keri VistaPapakura 2110" at bounding box center [936, 219] width 461 height 42
type input "[STREET_ADDRESS]"
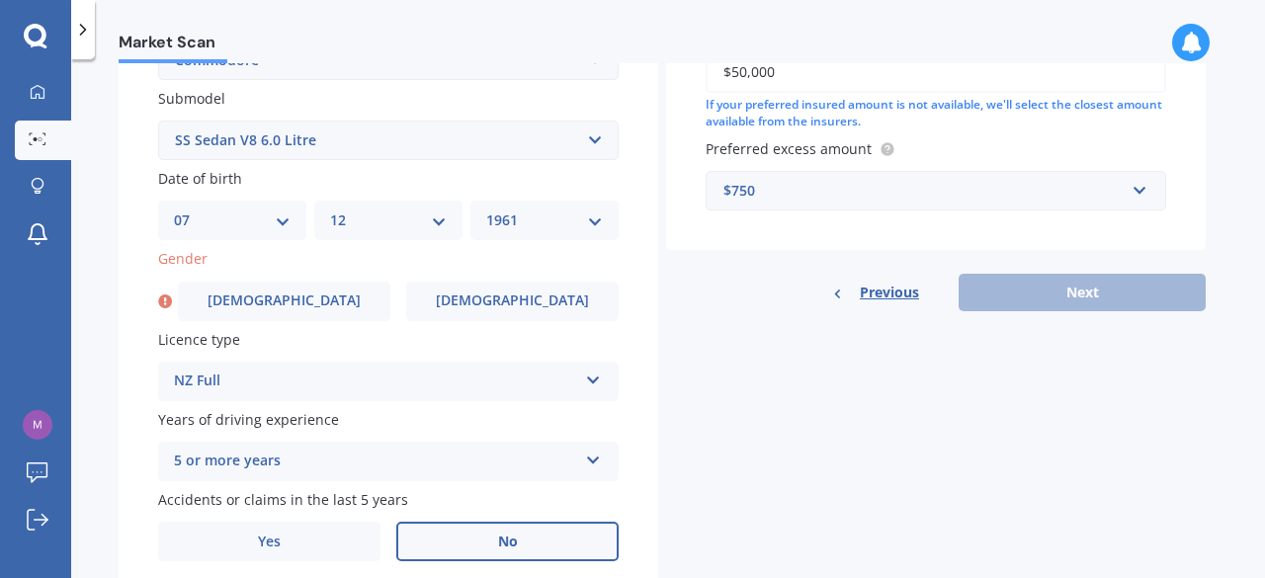
scroll to position [523, 0]
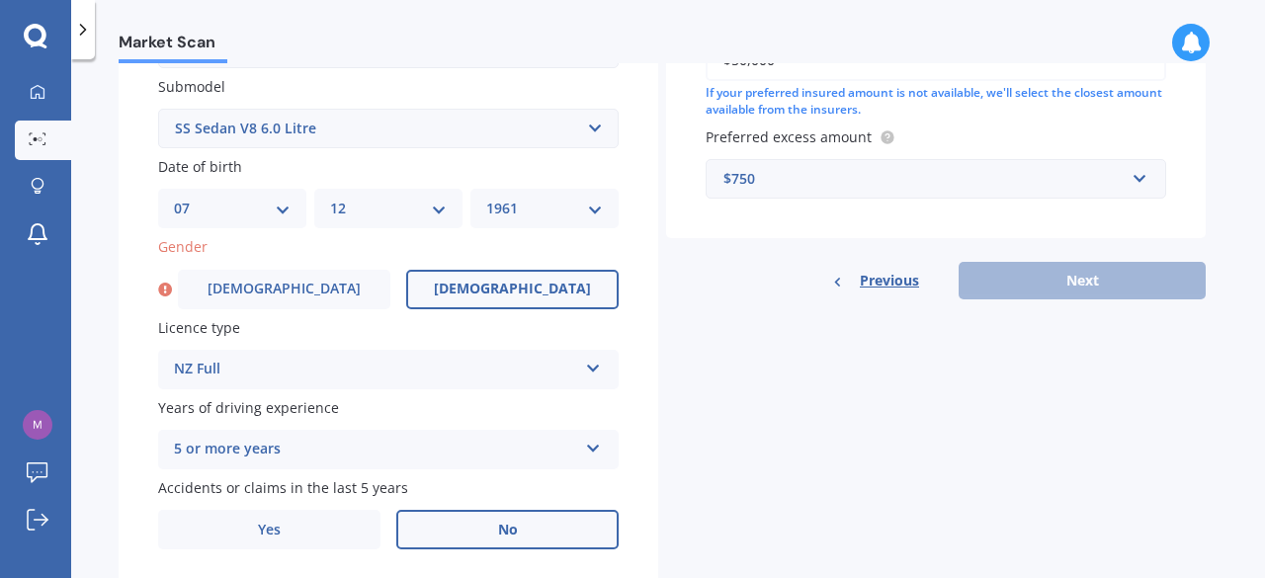
click at [494, 283] on span "[DEMOGRAPHIC_DATA]" at bounding box center [512, 289] width 157 height 17
click at [0, 0] on input "[DEMOGRAPHIC_DATA]" at bounding box center [0, 0] width 0 height 0
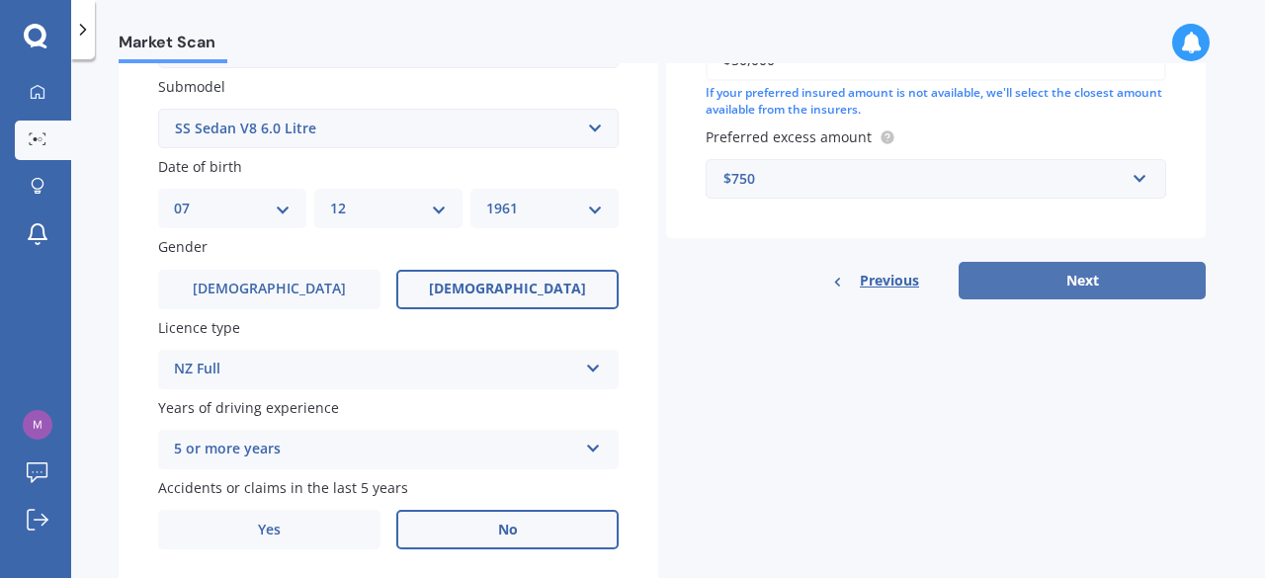
click at [1084, 294] on button "Next" at bounding box center [1082, 281] width 247 height 38
select select "07"
select select "12"
select select "1961"
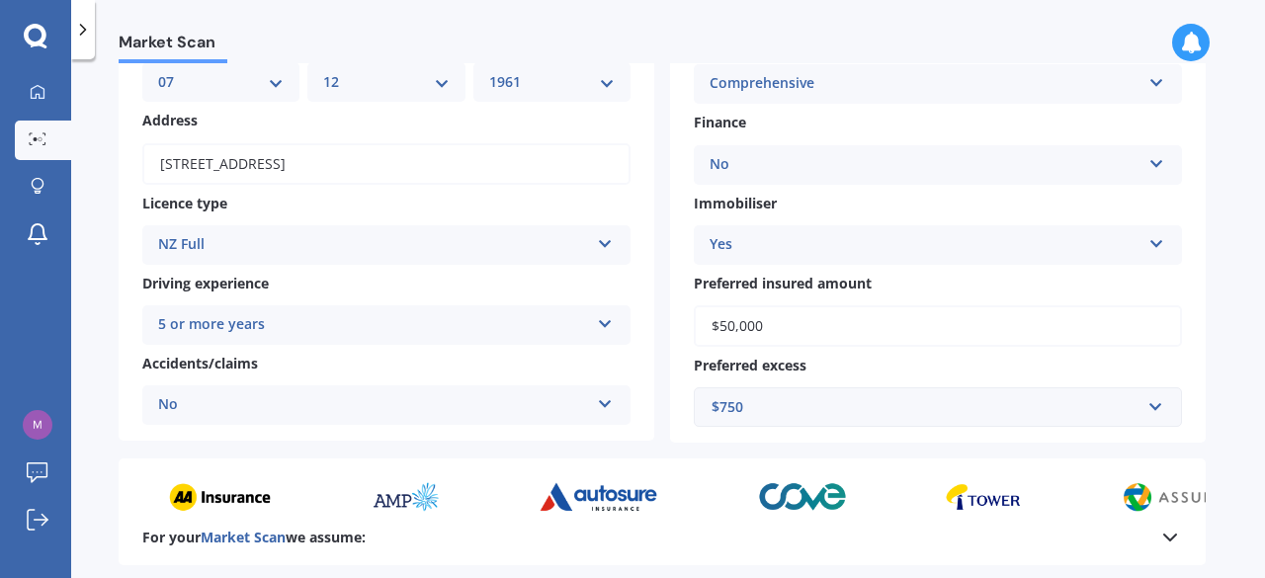
scroll to position [443, 0]
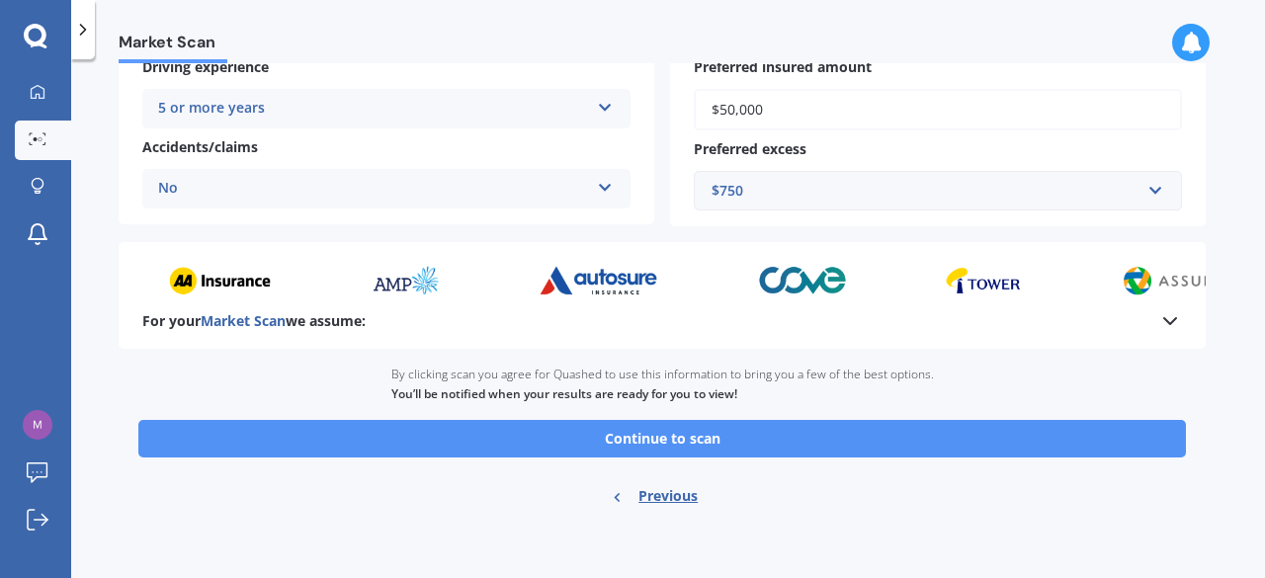
click at [684, 440] on button "Continue to scan" at bounding box center [662, 439] width 1048 height 38
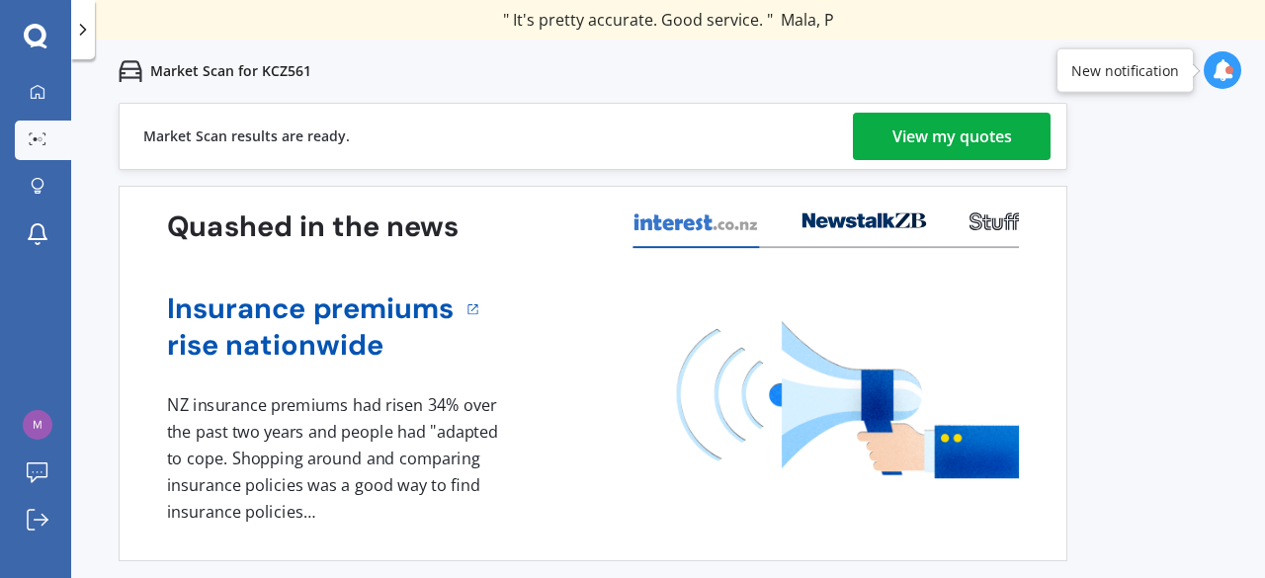
click at [909, 128] on div "View my quotes" at bounding box center [953, 136] width 120 height 47
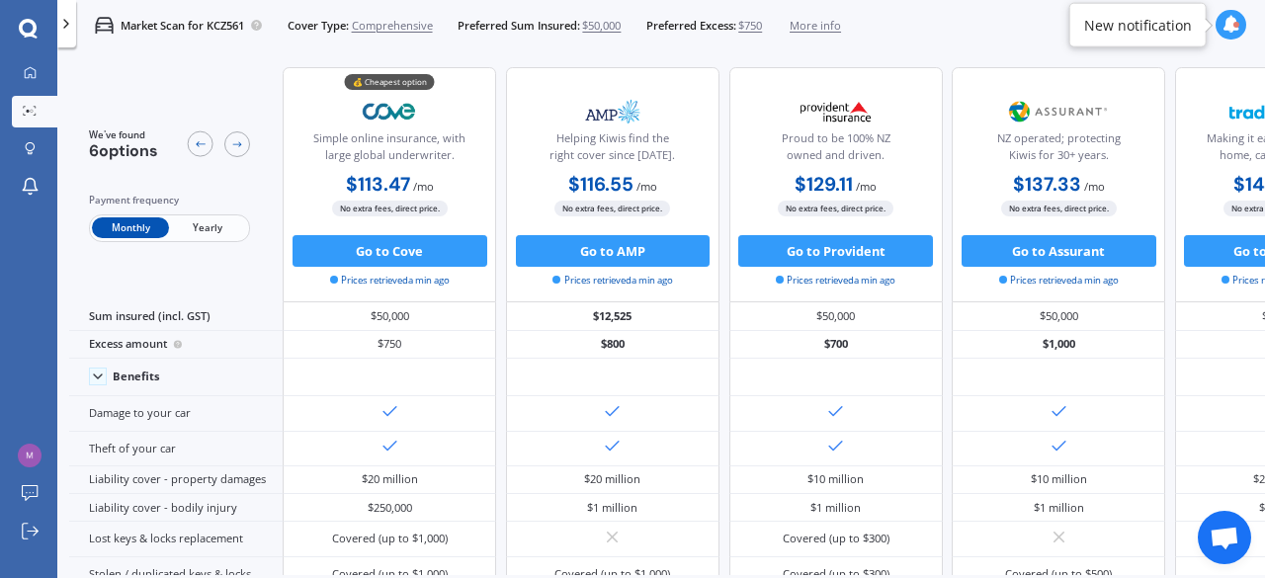
click at [209, 231] on span "Yearly" at bounding box center [207, 227] width 77 height 21
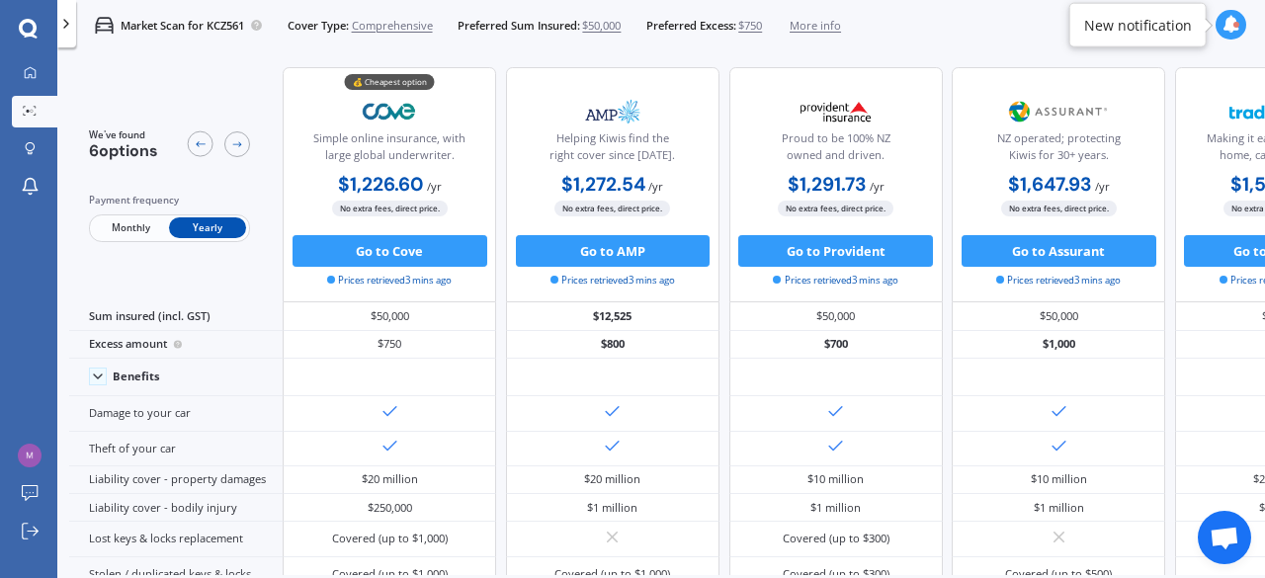
click at [124, 221] on span "Monthly" at bounding box center [130, 227] width 77 height 21
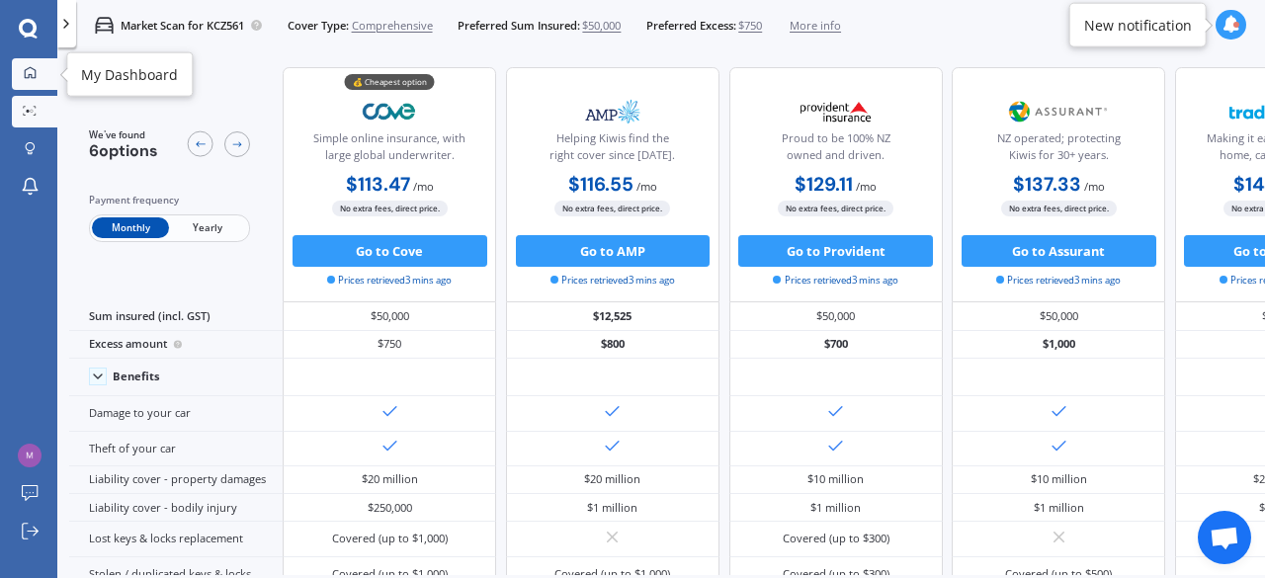
click at [39, 68] on div at bounding box center [30, 73] width 24 height 15
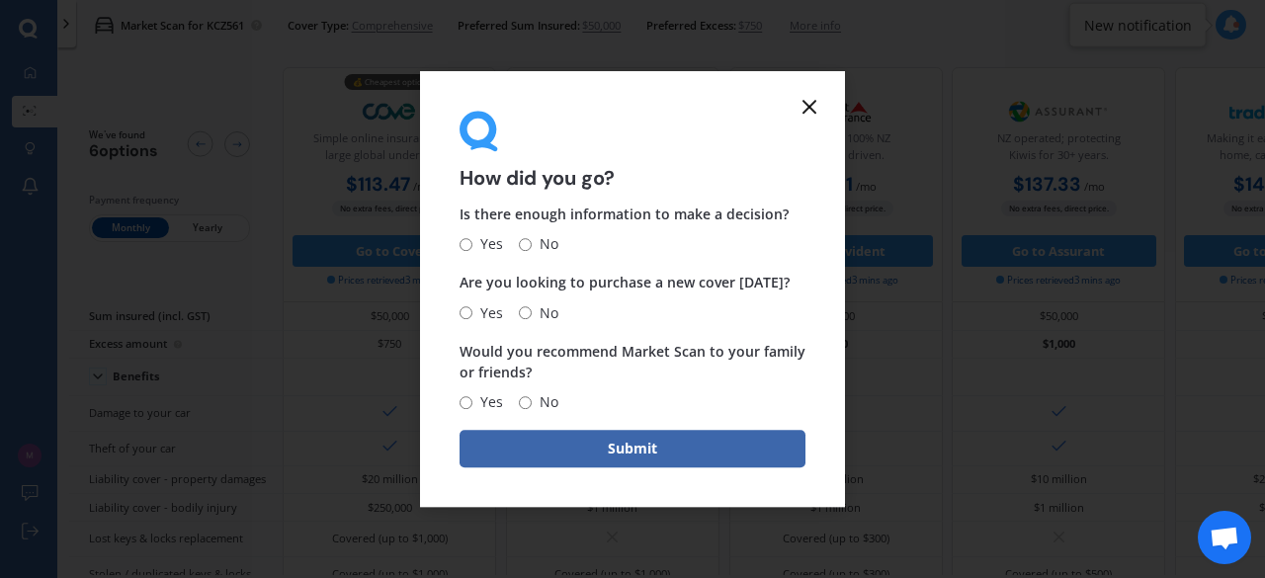
click at [819, 102] on icon at bounding box center [810, 107] width 24 height 24
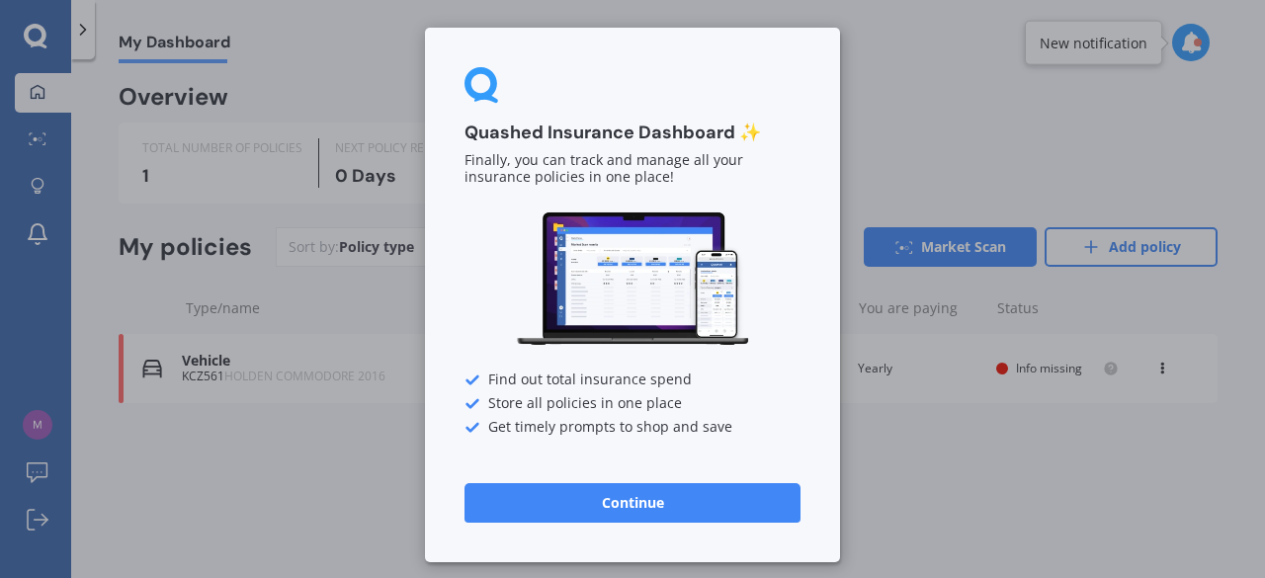
click at [232, 373] on div "Quashed Insurance Dashboard ✨ Finally, you can track and manage all your insura…" at bounding box center [632, 289] width 1265 height 578
click at [218, 185] on div "Quashed Insurance Dashboard ✨ Finally, you can track and manage all your insura…" at bounding box center [632, 289] width 1265 height 578
click at [647, 500] on button "Continue" at bounding box center [633, 503] width 336 height 40
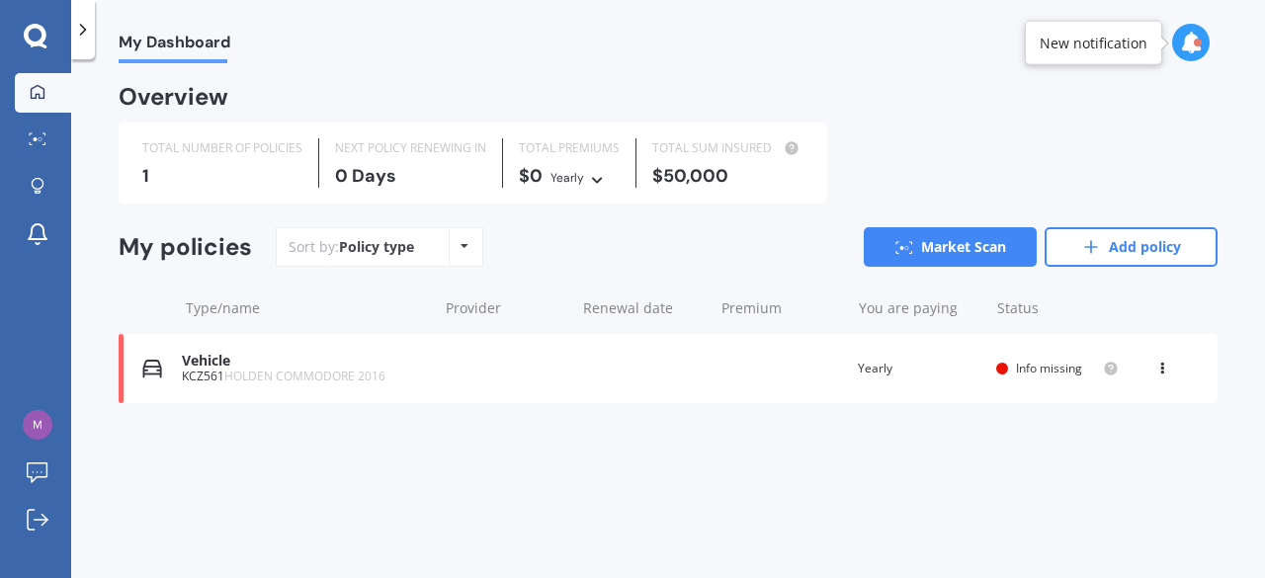
click at [1034, 366] on span "Info missing" at bounding box center [1049, 368] width 66 height 17
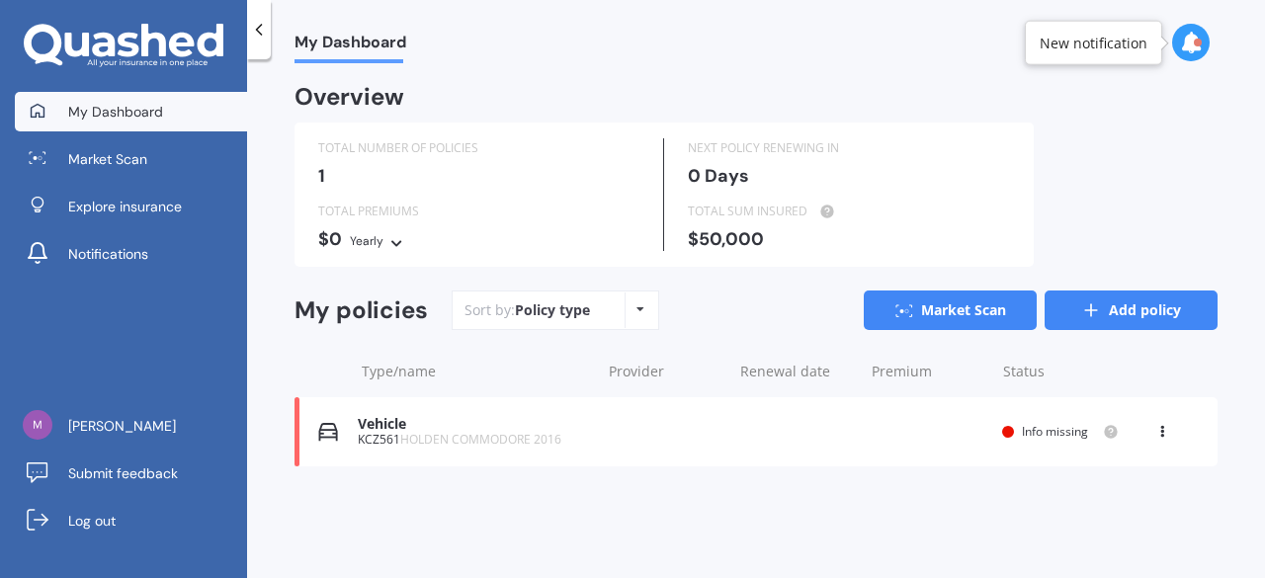
click at [1122, 315] on link "Add policy" at bounding box center [1131, 311] width 173 height 40
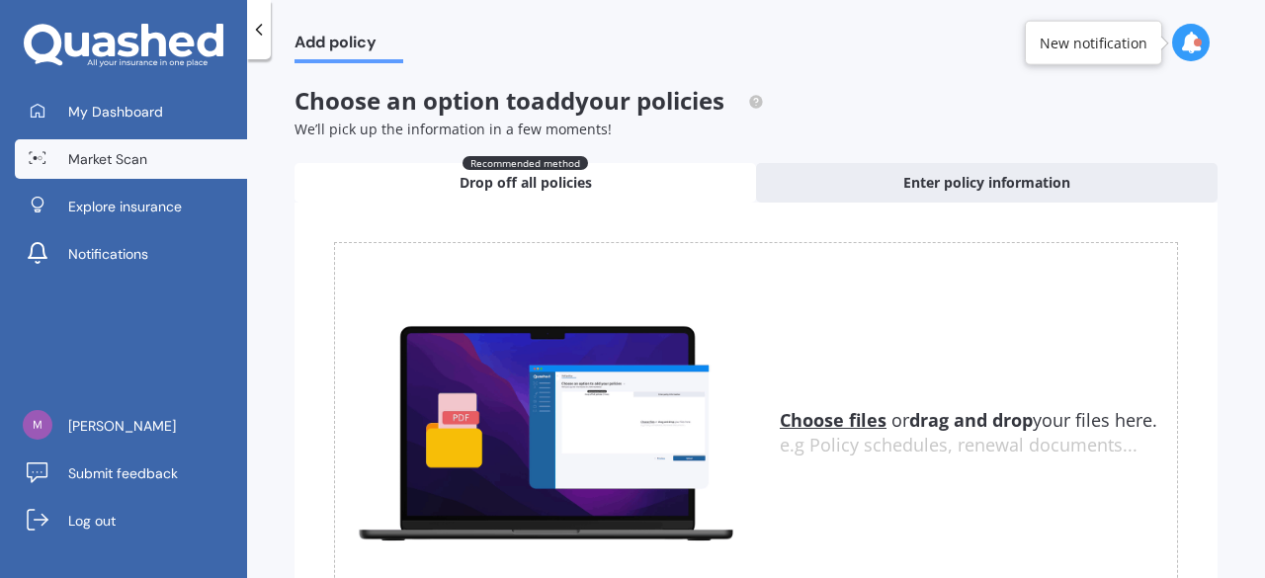
click at [135, 152] on span "Market Scan" at bounding box center [107, 159] width 79 height 20
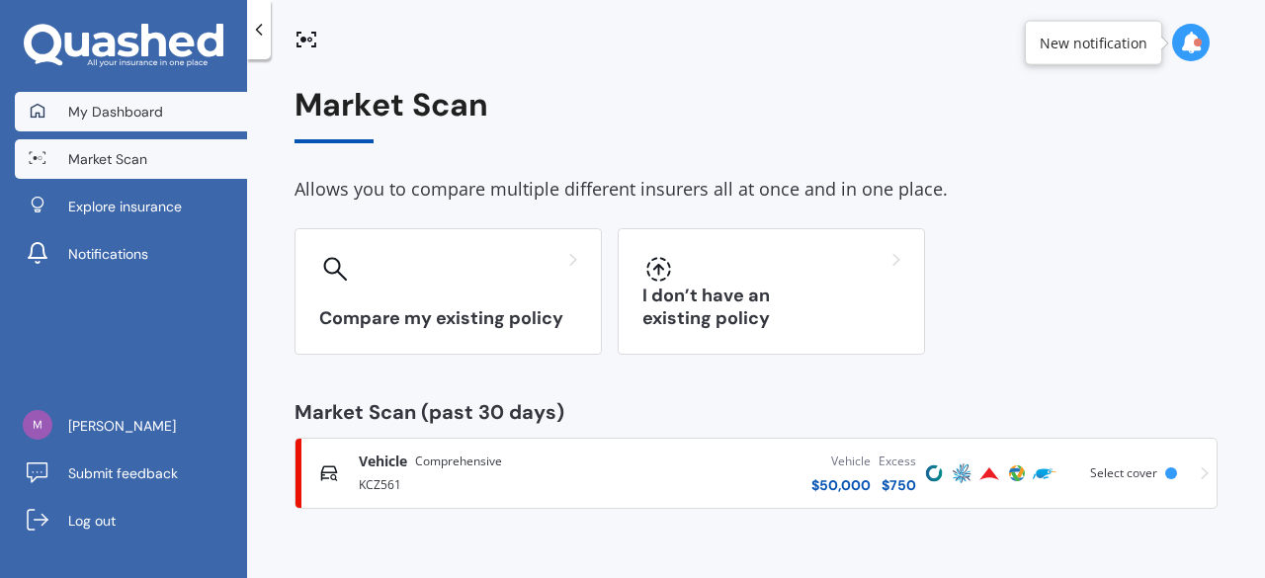
click at [118, 108] on span "My Dashboard" at bounding box center [115, 112] width 95 height 20
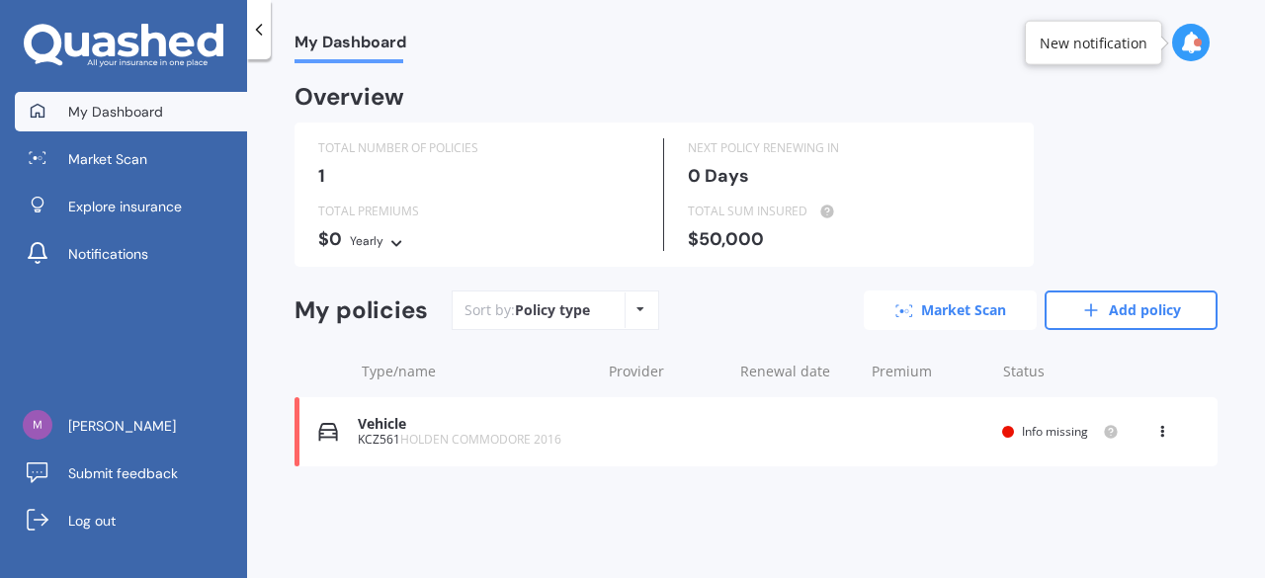
click at [951, 313] on link "Market Scan" at bounding box center [950, 311] width 173 height 40
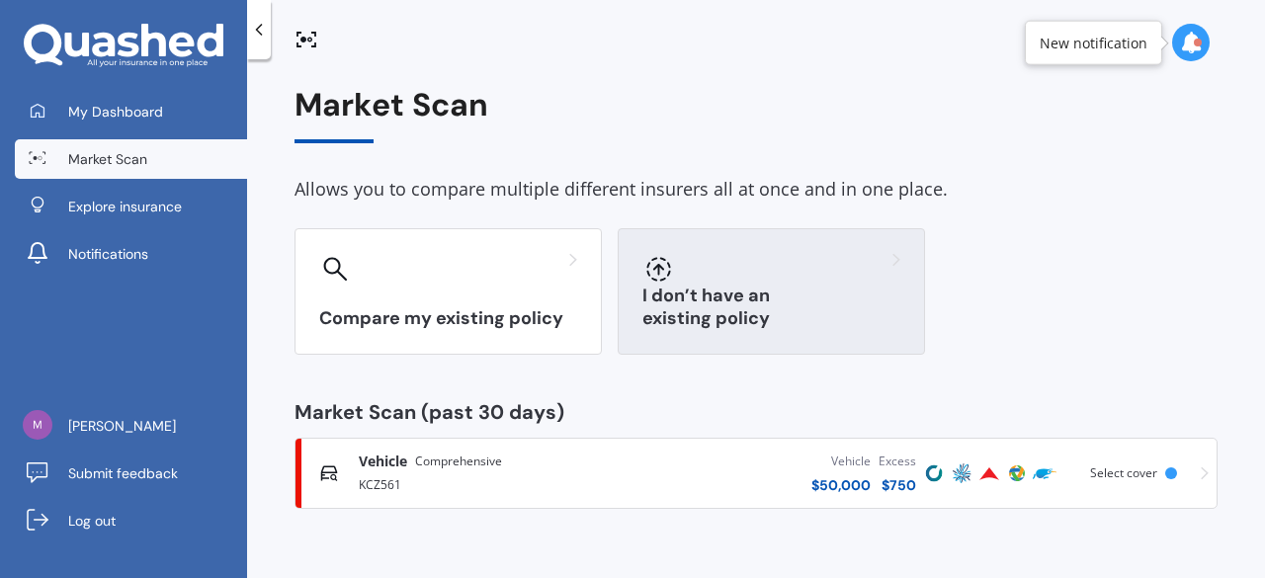
click at [692, 293] on div "I don’t have an existing policy" at bounding box center [771, 291] width 307 height 127
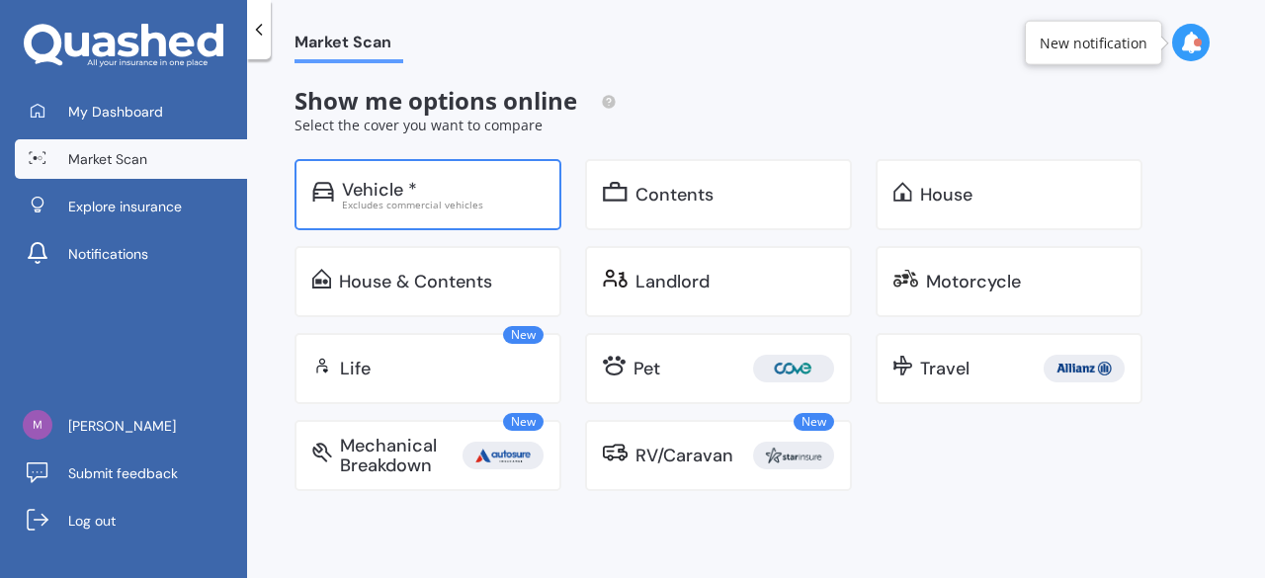
click at [423, 215] on div "Vehicle * Excludes commercial vehicles" at bounding box center [428, 194] width 267 height 71
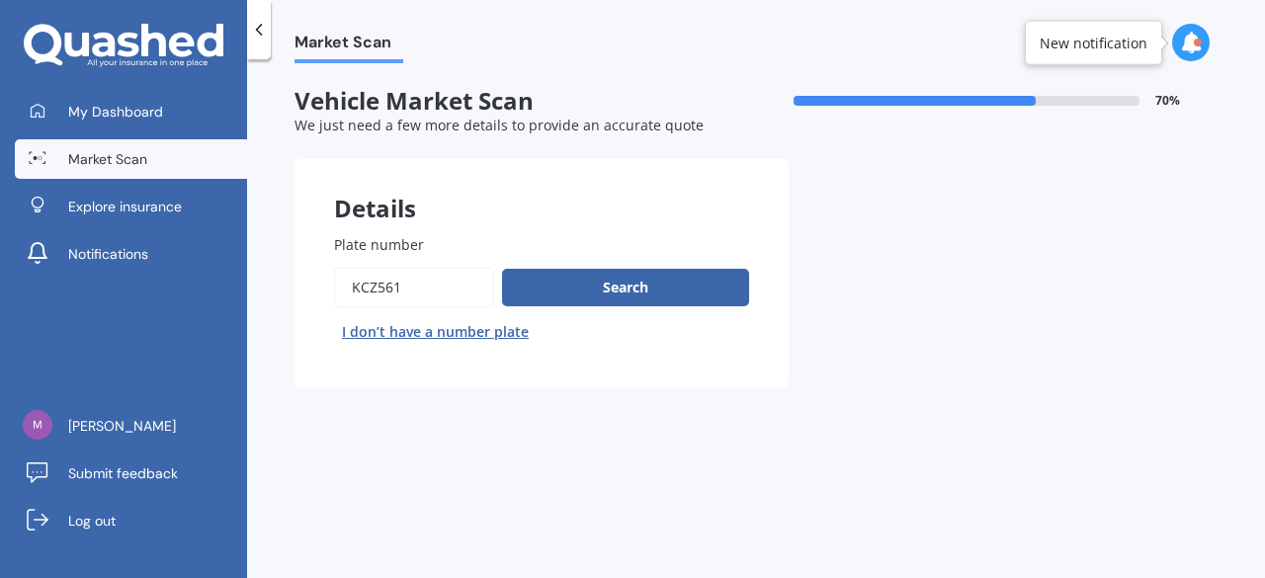
click at [441, 296] on input "Plate number" at bounding box center [414, 288] width 160 height 42
type input "K"
type input "pqc923"
click at [625, 289] on button "Search" at bounding box center [625, 288] width 247 height 38
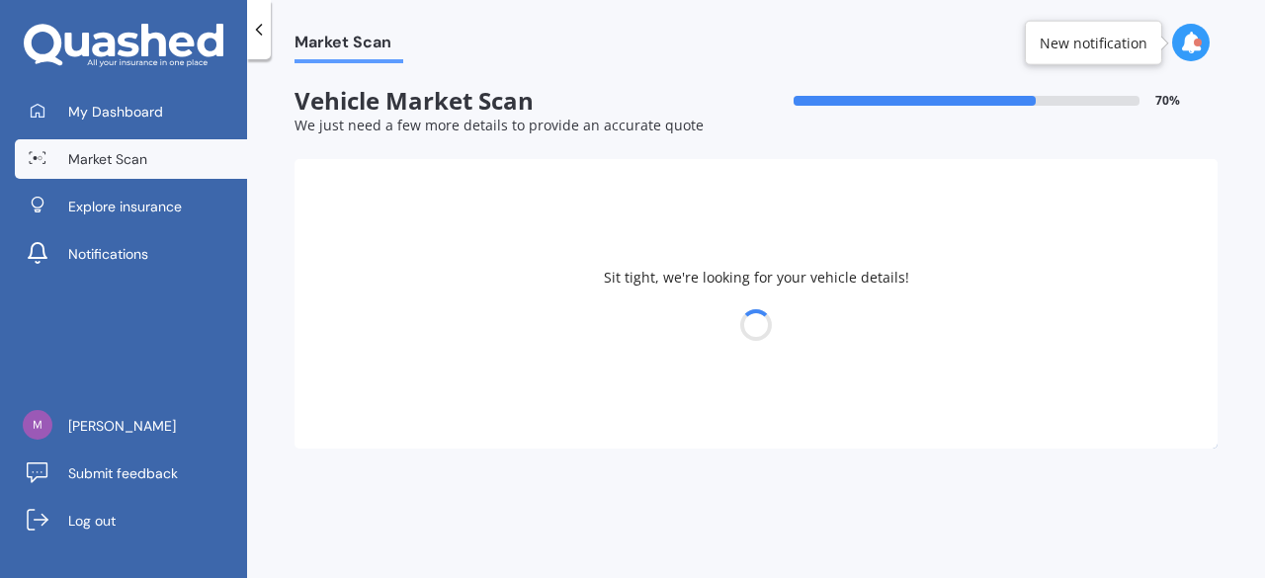
select select "KIA"
select select "SPORTAGE"
select select "07"
select select "12"
select select "1961"
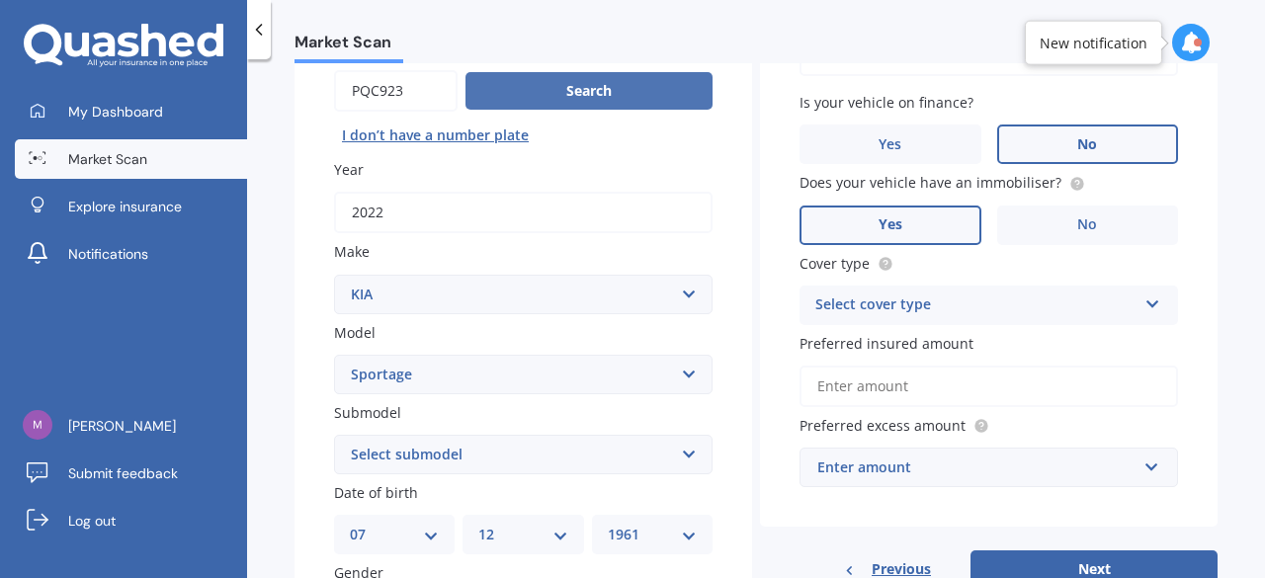
scroll to position [210, 0]
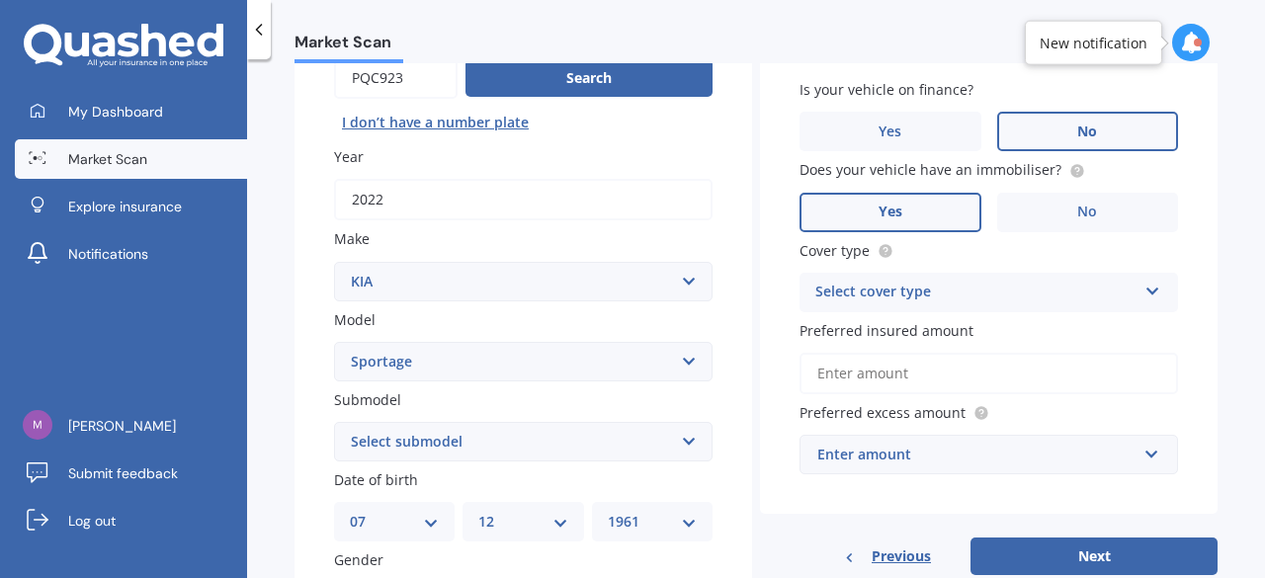
click at [1145, 294] on icon at bounding box center [1153, 288] width 17 height 14
click at [935, 329] on div "Comprehensive" at bounding box center [989, 331] width 377 height 36
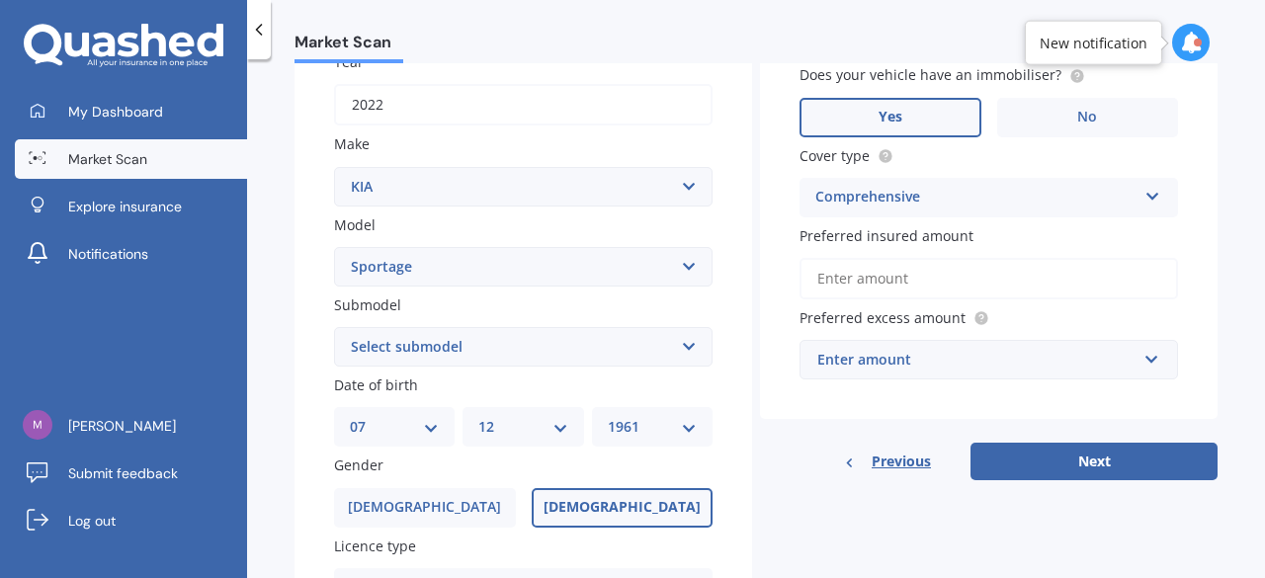
scroll to position [305, 0]
click at [991, 271] on input "Preferred insured amount" at bounding box center [989, 278] width 379 height 42
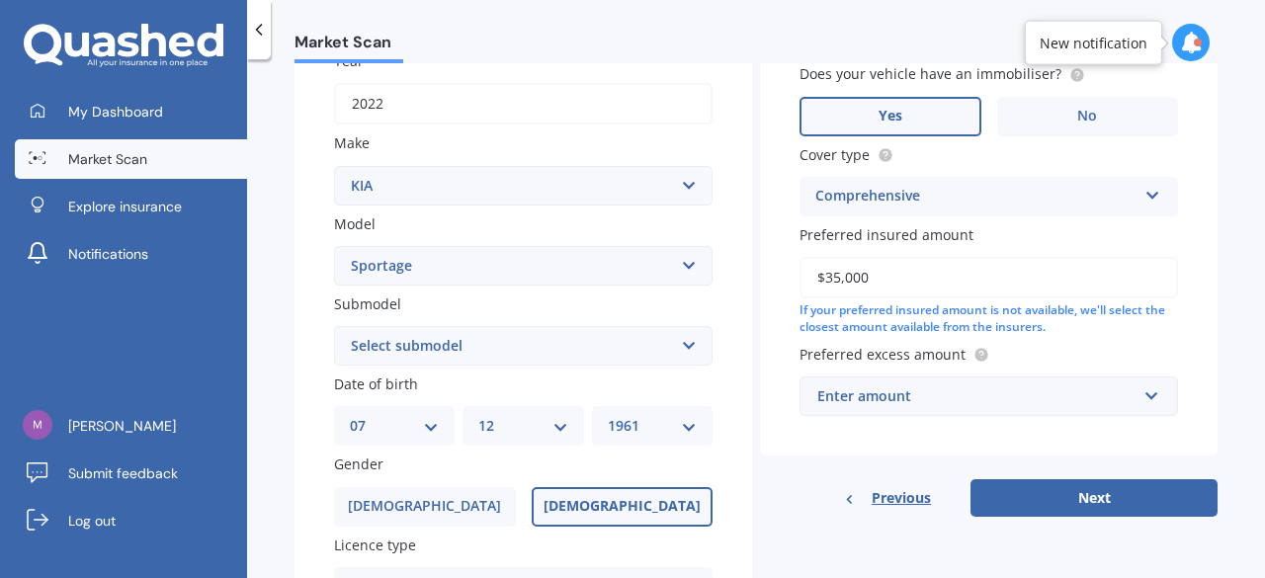
type input "$35,000"
click at [1141, 397] on input "text" at bounding box center [982, 397] width 361 height 38
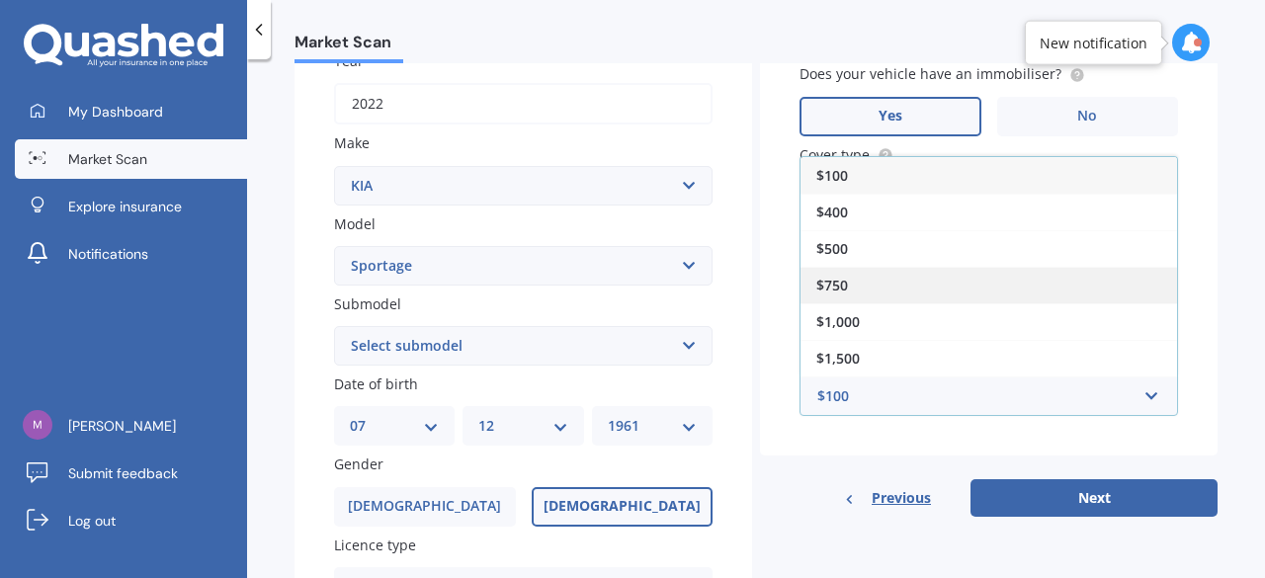
click at [878, 276] on div "$750" at bounding box center [989, 285] width 377 height 37
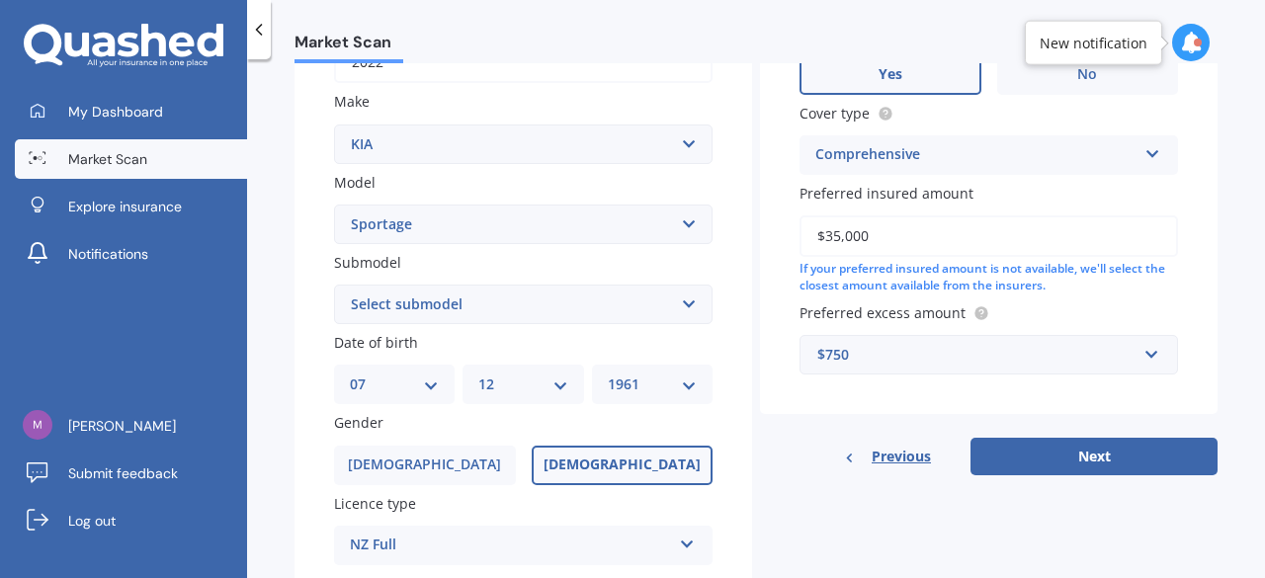
scroll to position [348, 0]
click at [679, 305] on select "Select submodel (All other) 2.0 4WD Petrol 2.0 EX Diesel 2.0 LX Diesel 2.4 EX A…" at bounding box center [523, 304] width 379 height 40
click at [266, 302] on div "Market Scan Vehicle Market Scan 70 % We just need a few more details to provide…" at bounding box center [756, 322] width 1018 height 519
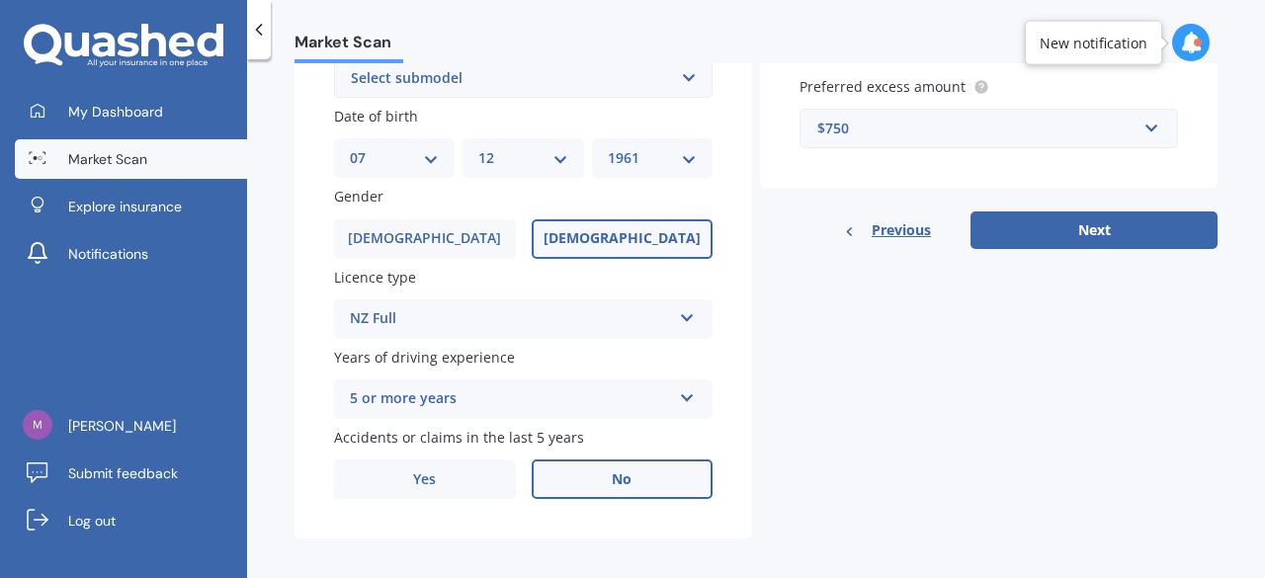
scroll to position [575, 0]
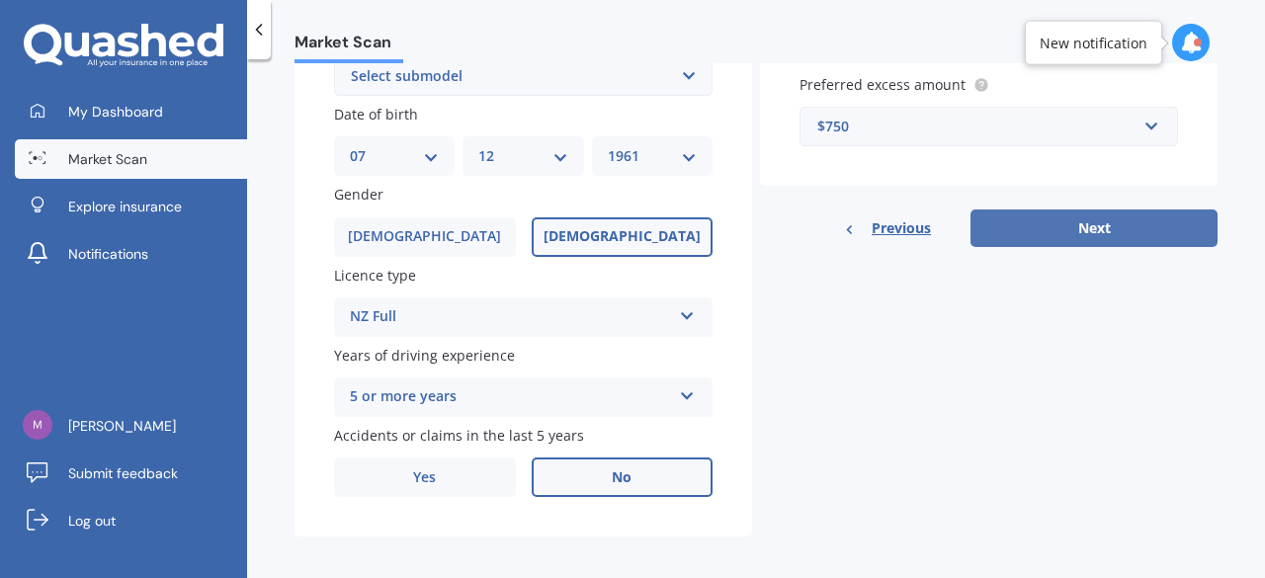
click at [1075, 236] on button "Next" at bounding box center [1094, 229] width 247 height 38
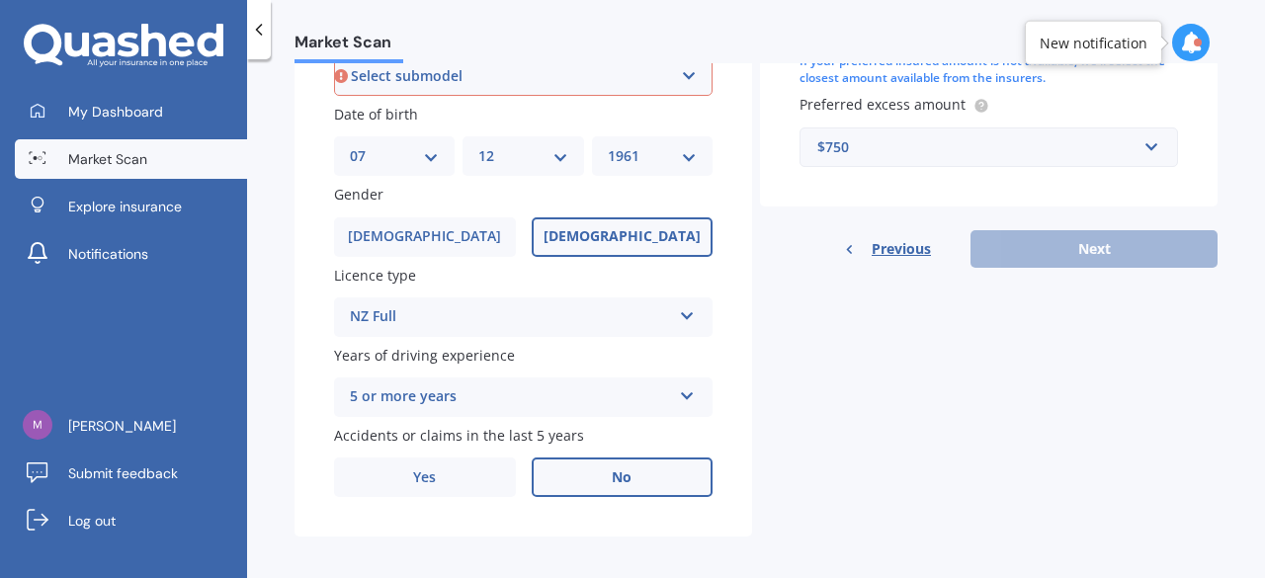
scroll to position [537, 0]
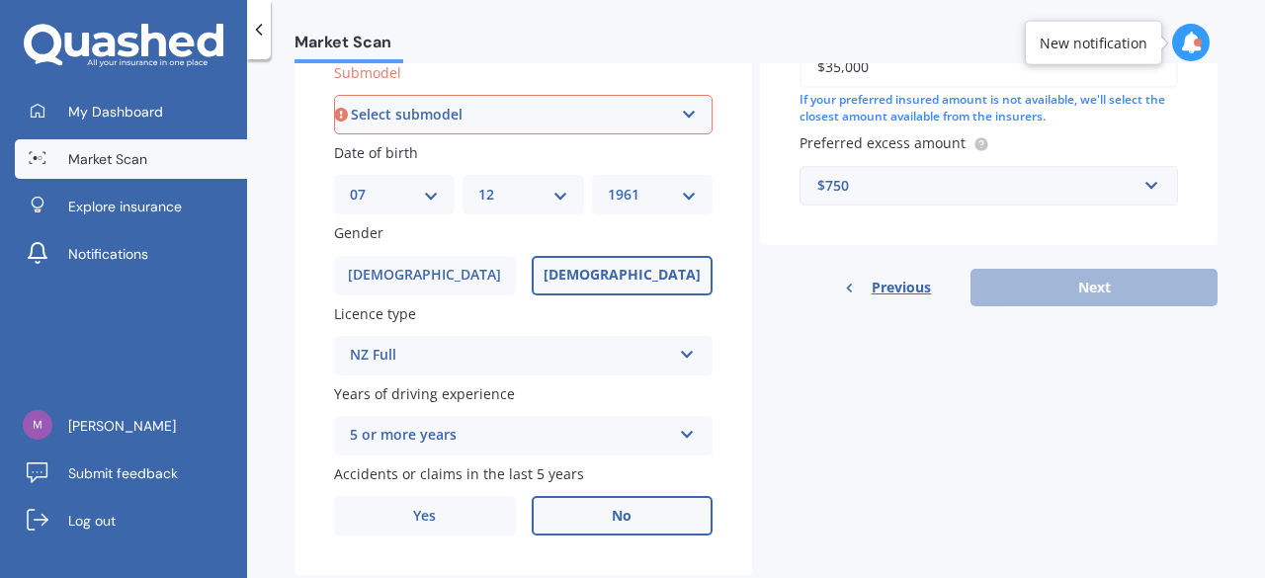
click at [672, 107] on select "Select submodel (All other) 2.0 4WD Petrol 2.0 EX Diesel 2.0 LX Diesel 2.4 EX A…" at bounding box center [523, 115] width 379 height 40
select select "(ALL OTHER)"
click at [334, 96] on select "Select submodel (All other) 2.0 4WD Petrol 2.0 EX Diesel 2.0 LX Diesel 2.4 EX A…" at bounding box center [523, 115] width 379 height 40
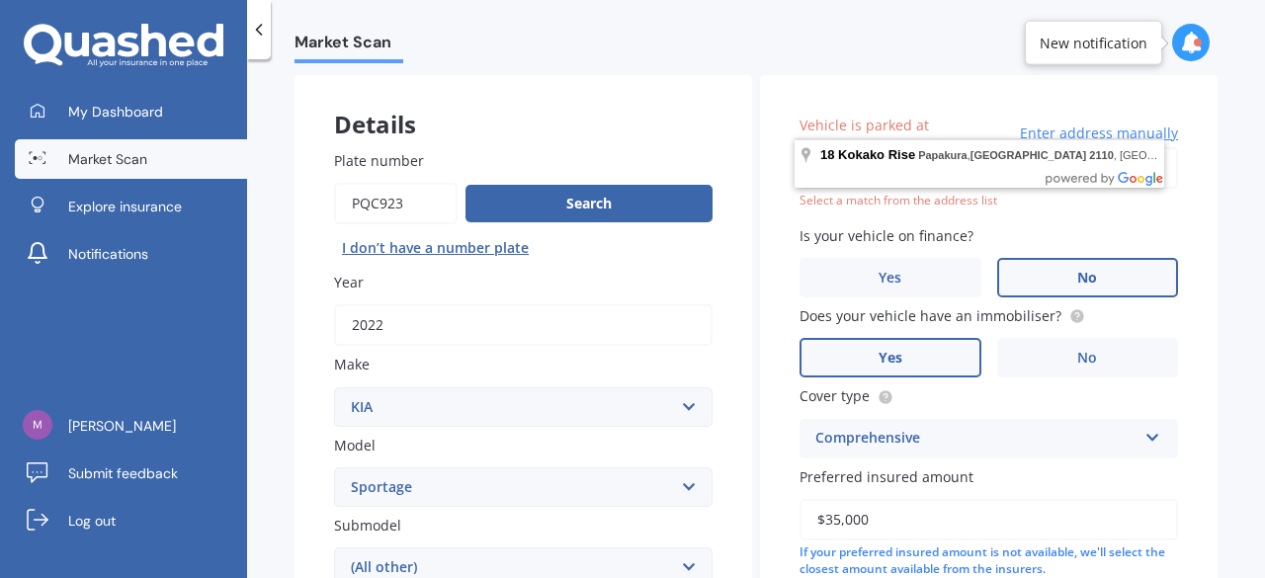
scroll to position [0, 0]
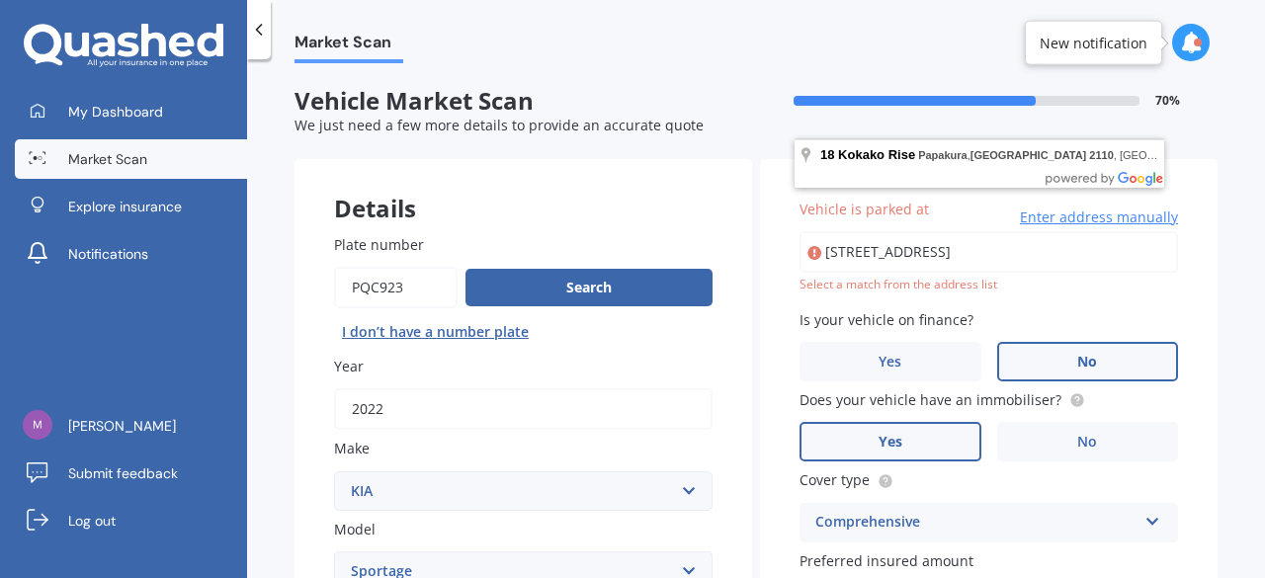
click at [1104, 253] on input "[STREET_ADDRESS]" at bounding box center [989, 252] width 379 height 42
click at [992, 250] on input "[STREET_ADDRESS]" at bounding box center [989, 252] width 379 height 42
drag, startPoint x: 1102, startPoint y: 246, endPoint x: 771, endPoint y: 254, distance: 331.3
click at [771, 254] on div "Vehicle is parked at 18 Kokako Rise, Papakura, Auckland 2110 Enter address manu…" at bounding box center [989, 470] width 458 height 623
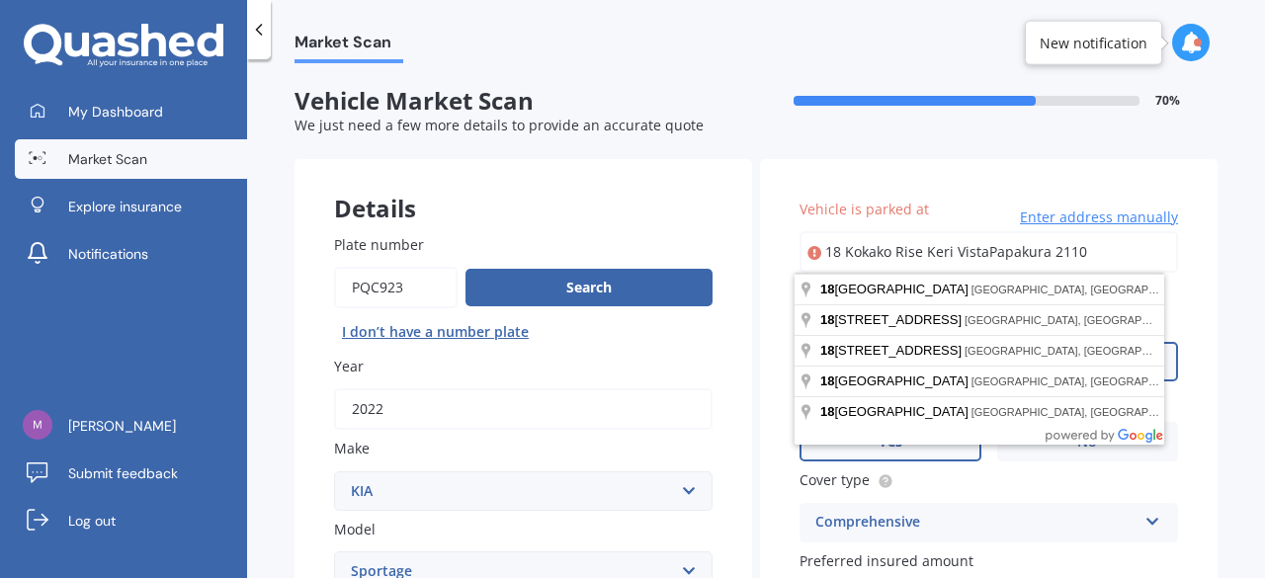
click at [982, 257] on input "18 Kokako Rise Keri VistaPapakura 2110" at bounding box center [989, 252] width 379 height 42
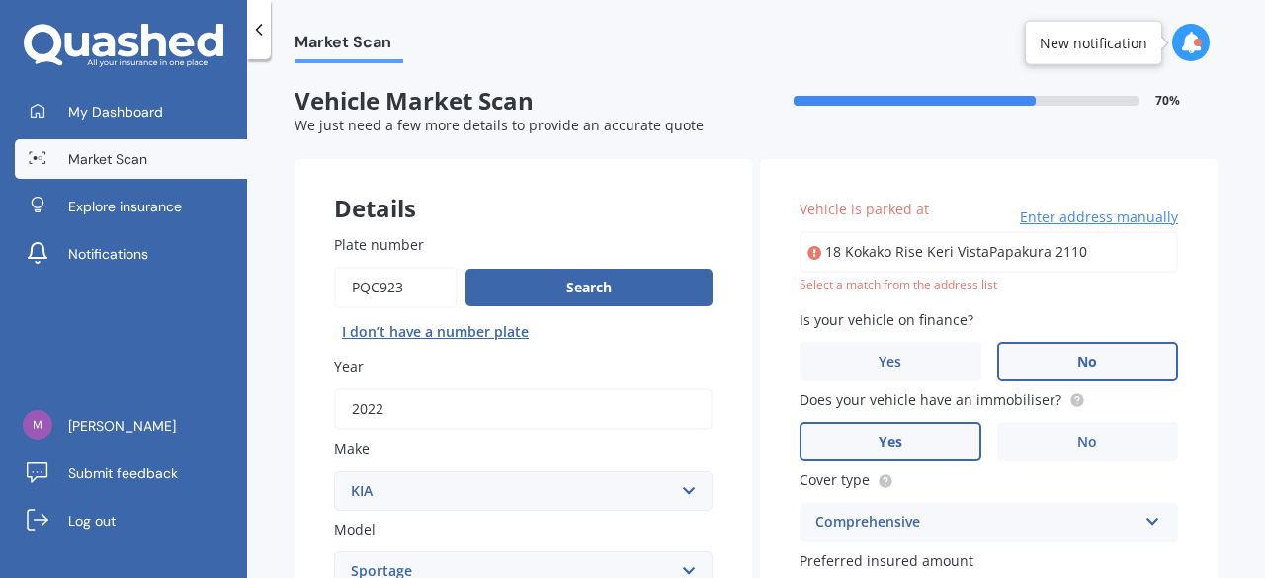
click at [1187, 343] on div "Vehicle is parked at 18 Kokako Rise Keri VistaPapakura 2110 Enter address manua…" at bounding box center [989, 470] width 458 height 623
click at [1076, 218] on span "Enter address manually" at bounding box center [1099, 218] width 158 height 20
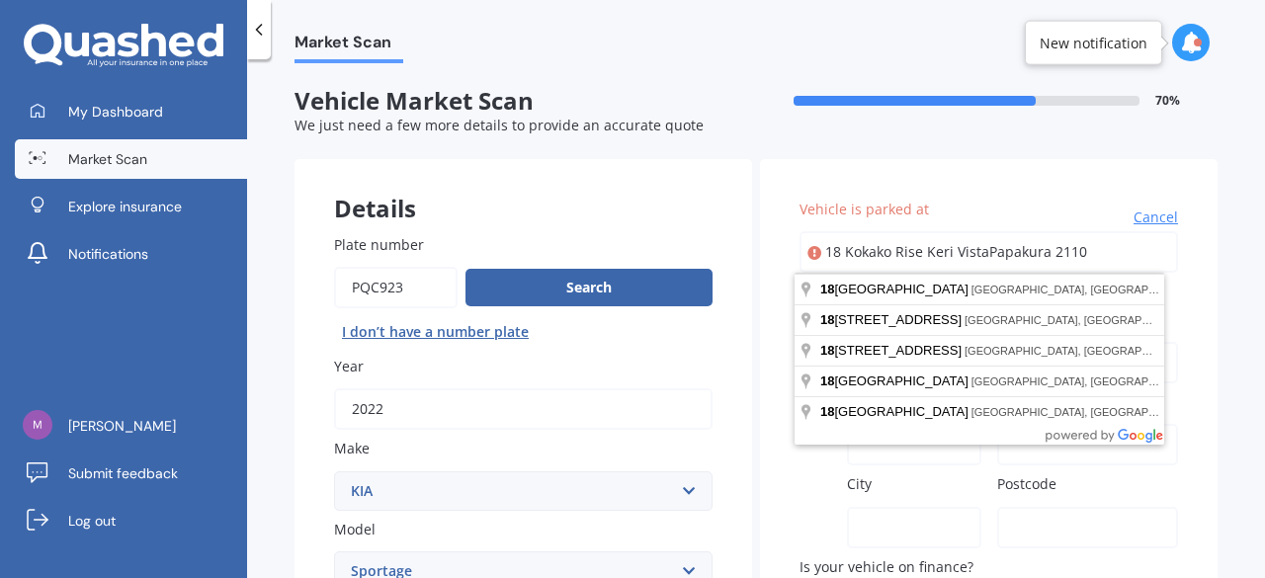
click at [984, 259] on input "18 Kokako Rise Keri VistaPapakura 2110" at bounding box center [989, 252] width 379 height 42
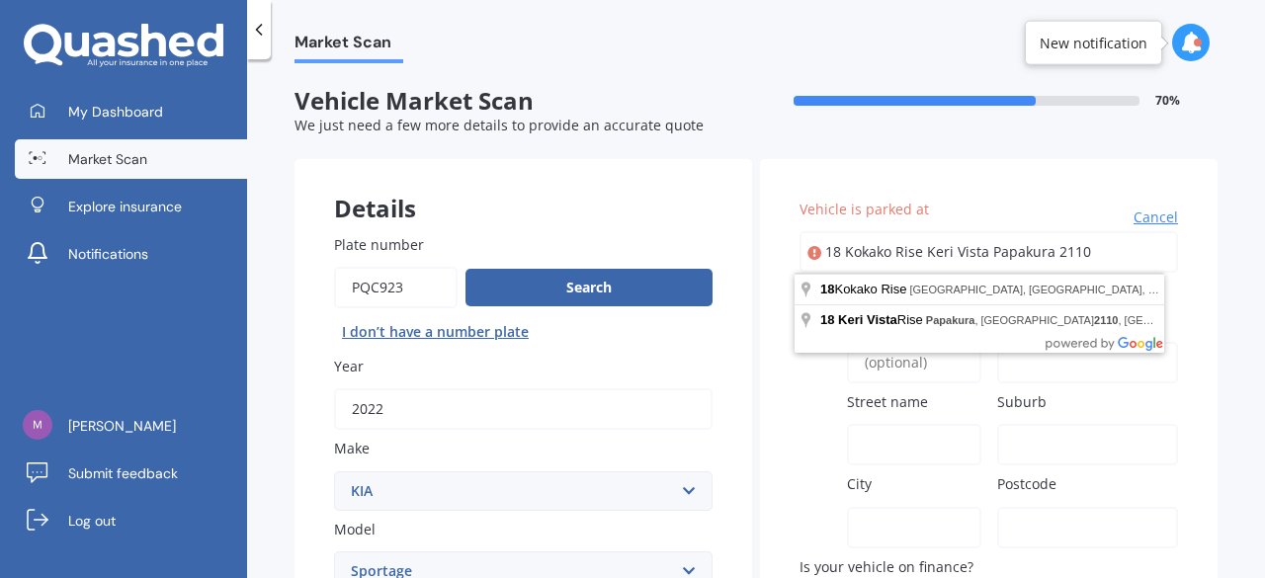
click at [1093, 262] on input "18 Kokako Rise Keri Vista Papakura 2110" at bounding box center [989, 252] width 379 height 42
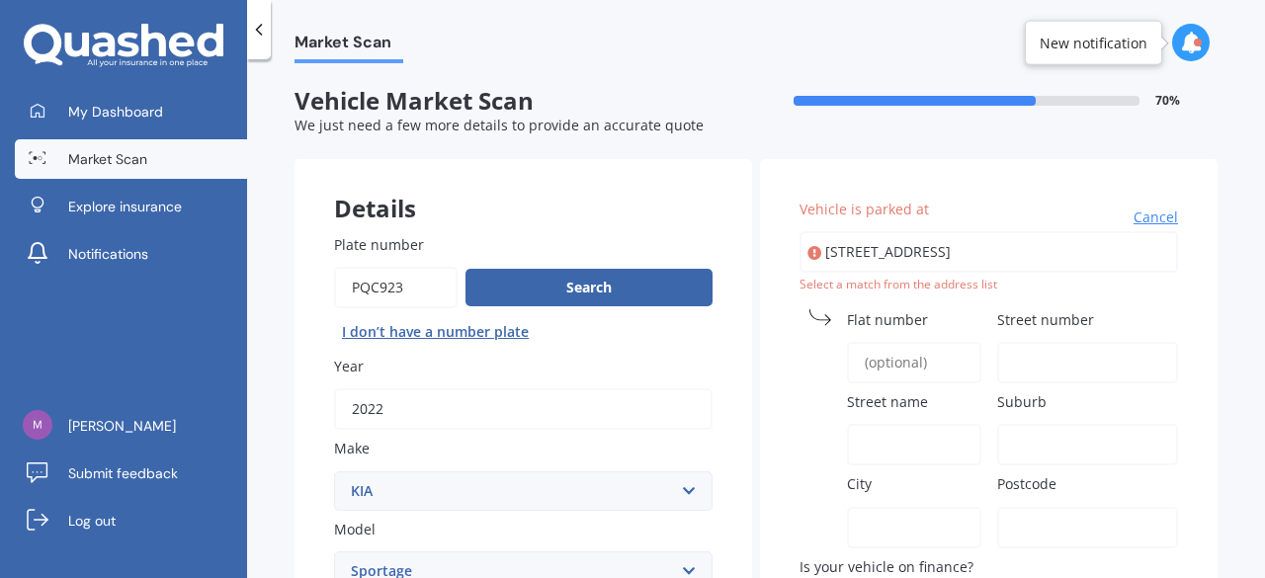
type input "[STREET_ADDRESS]"
type input "18"
type input "Kokako Rise"
type input "Papakura"
type input "Auckland"
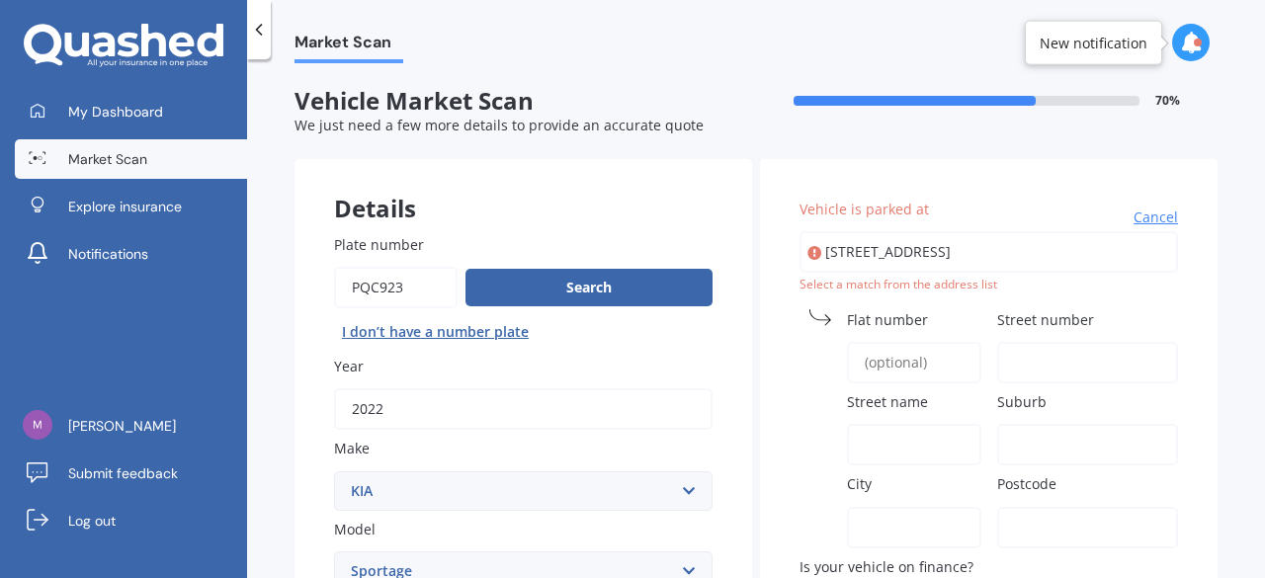
type input "2110"
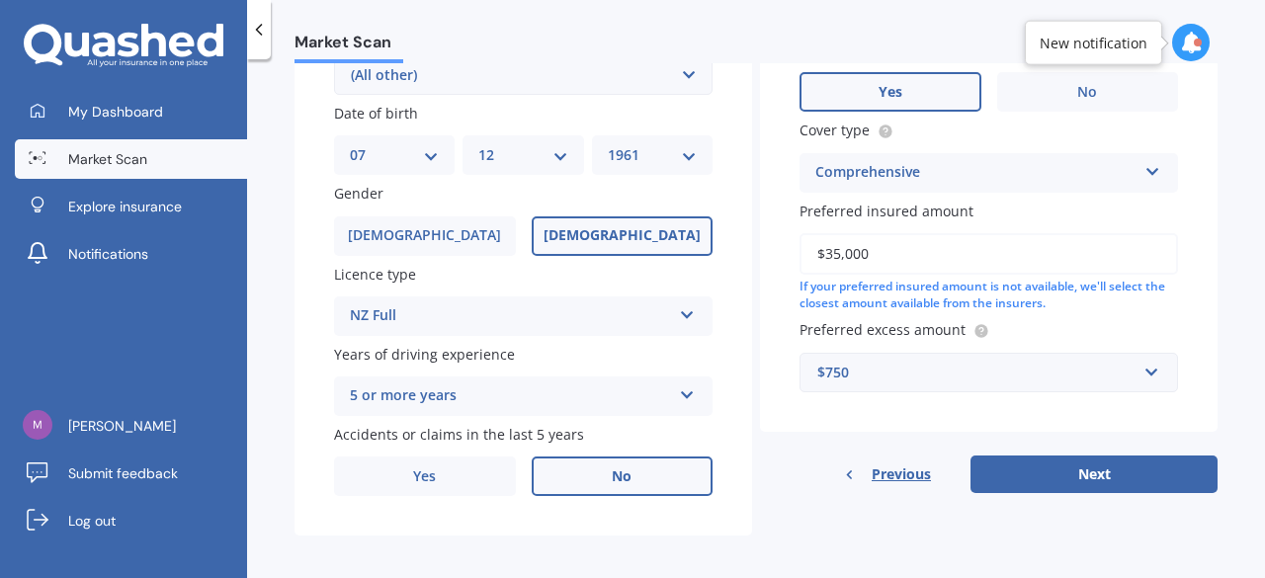
scroll to position [588, 0]
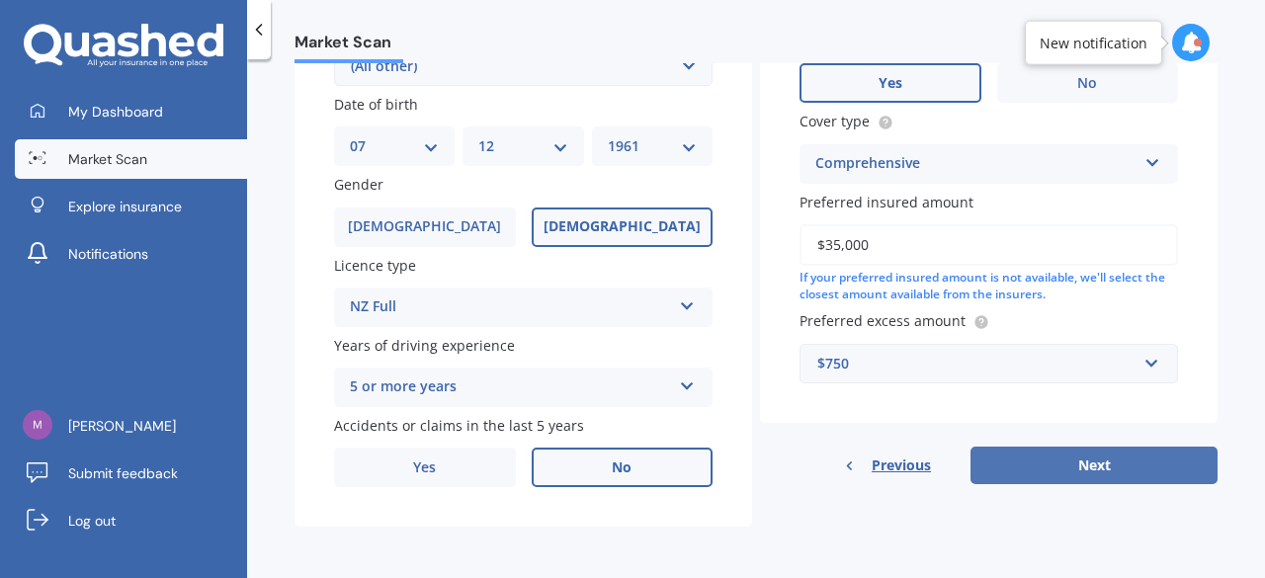
click at [1060, 464] on button "Next" at bounding box center [1094, 466] width 247 height 38
select select "07"
select select "12"
select select "1961"
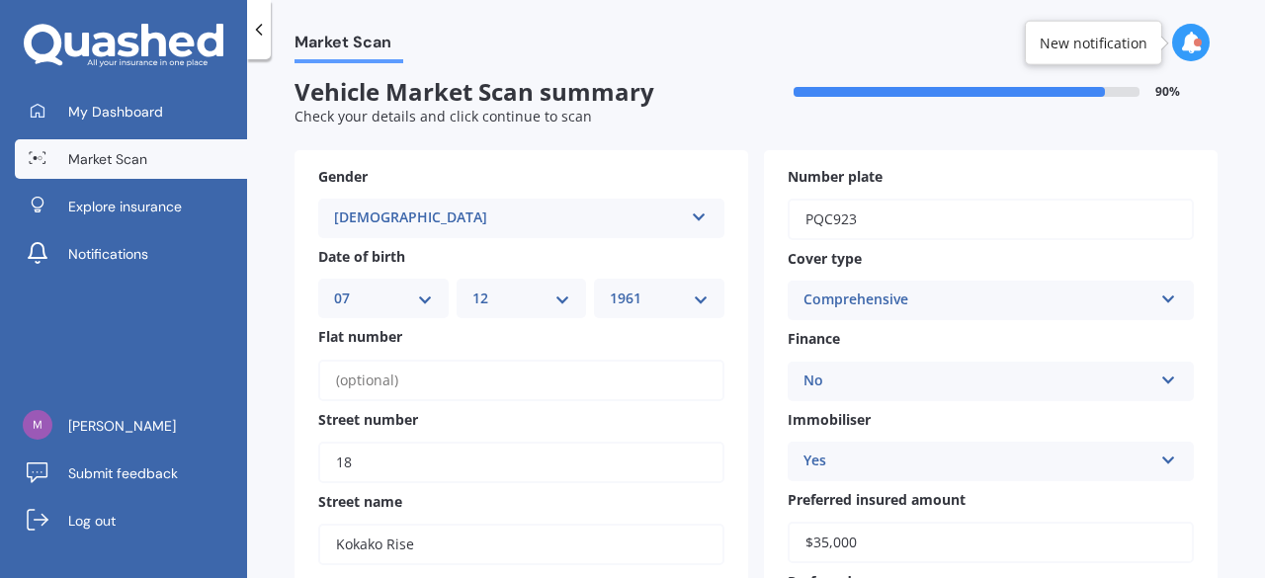
scroll to position [0, 0]
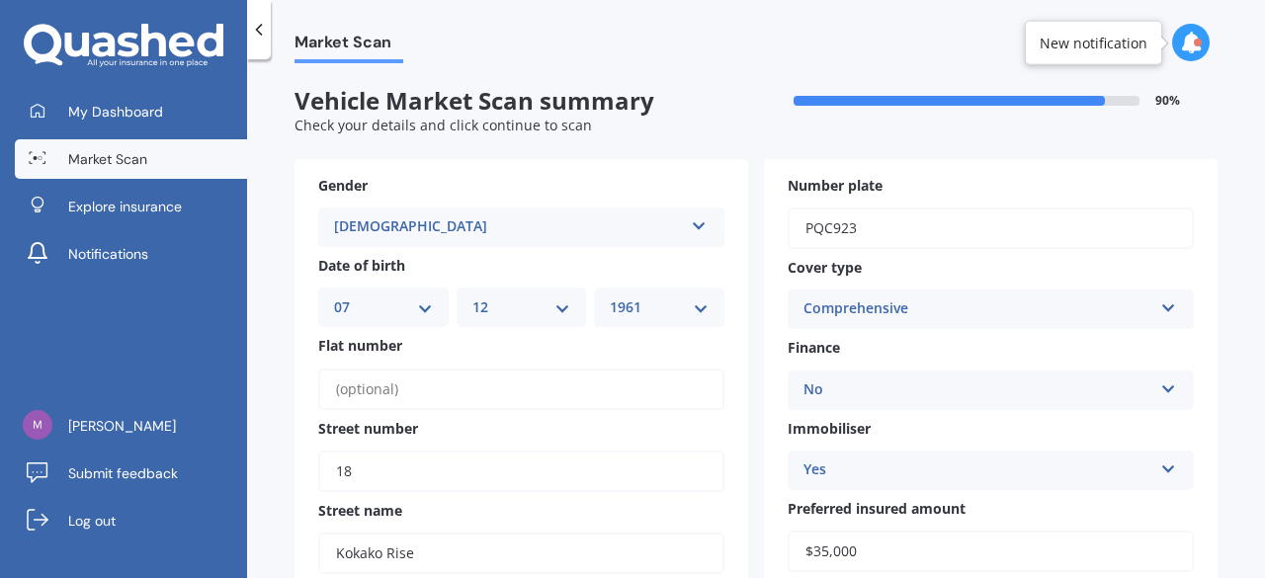
click at [1193, 42] on icon at bounding box center [1191, 43] width 22 height 22
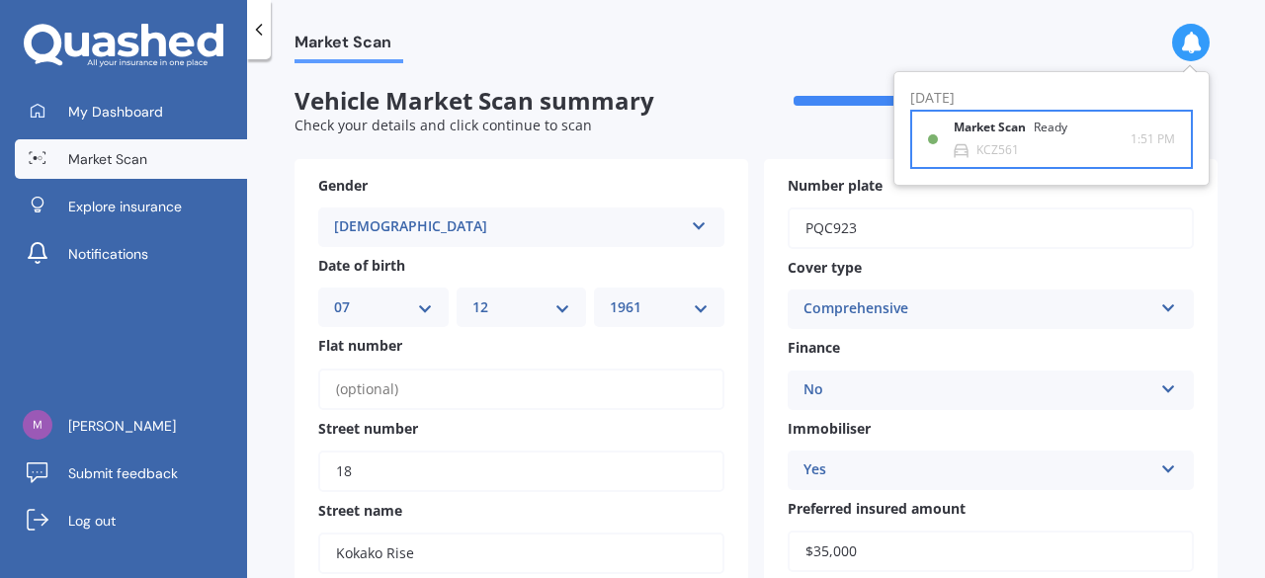
click at [1014, 128] on b "Market Scan" at bounding box center [994, 128] width 80 height 14
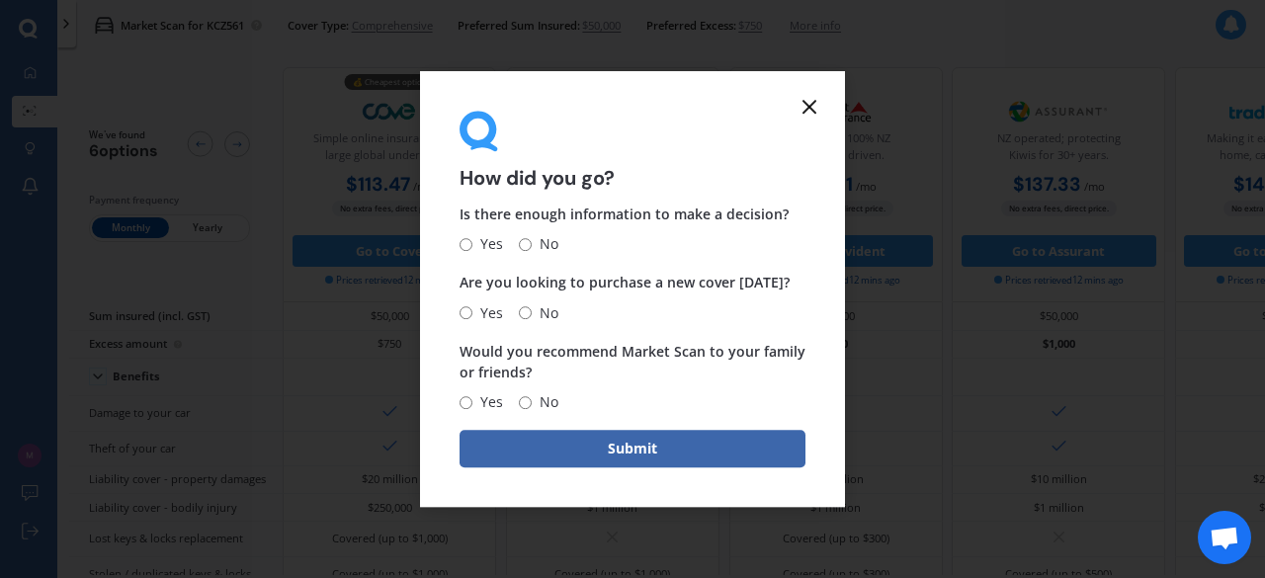
click at [805, 108] on icon at bounding box center [810, 107] width 24 height 24
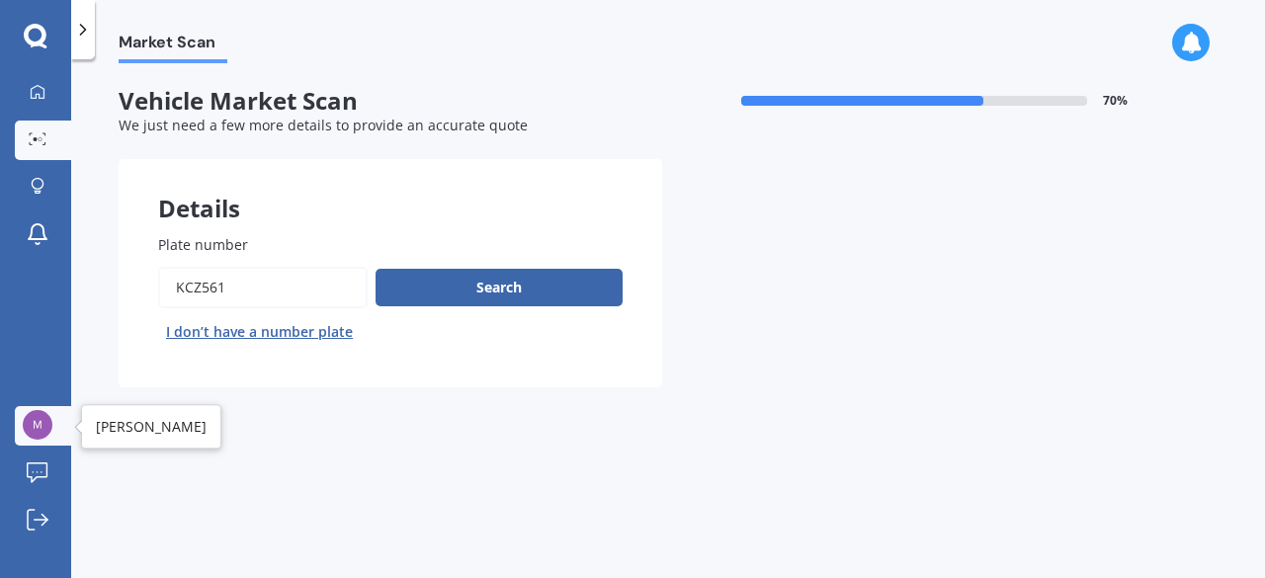
click at [33, 416] on img at bounding box center [38, 425] width 30 height 30
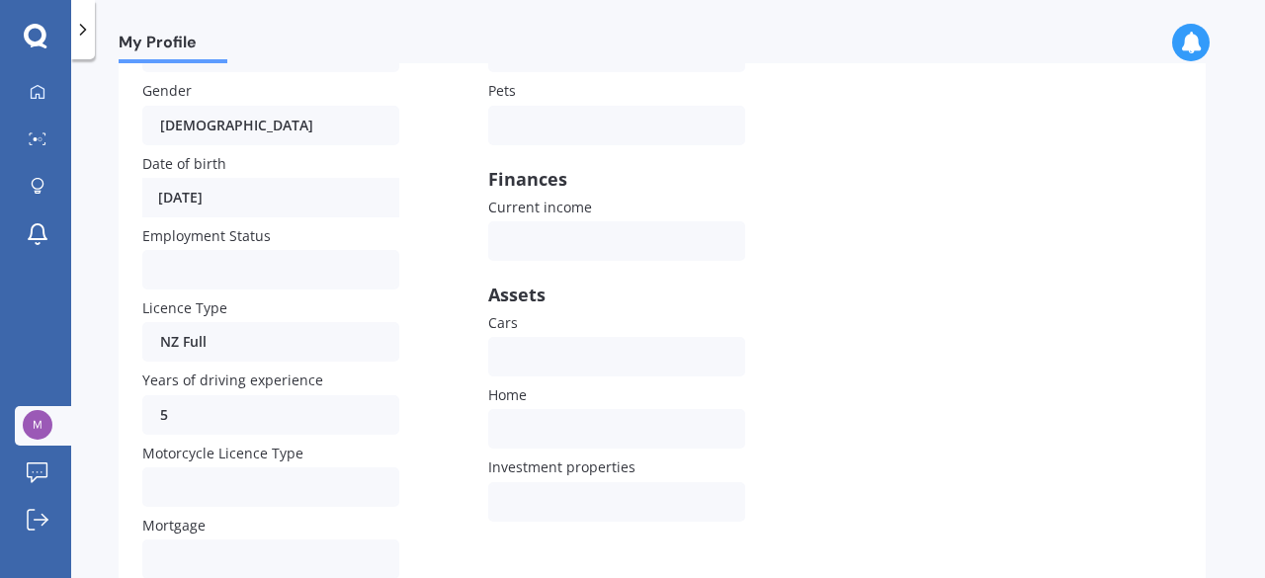
scroll to position [343, 0]
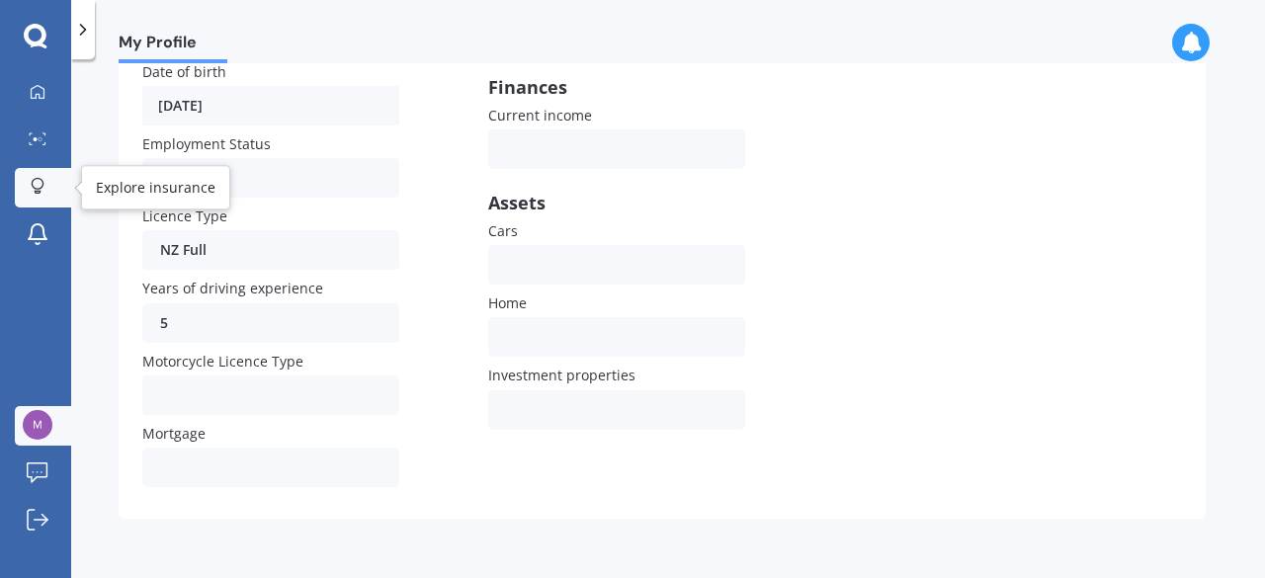
click at [37, 185] on icon at bounding box center [38, 186] width 14 height 17
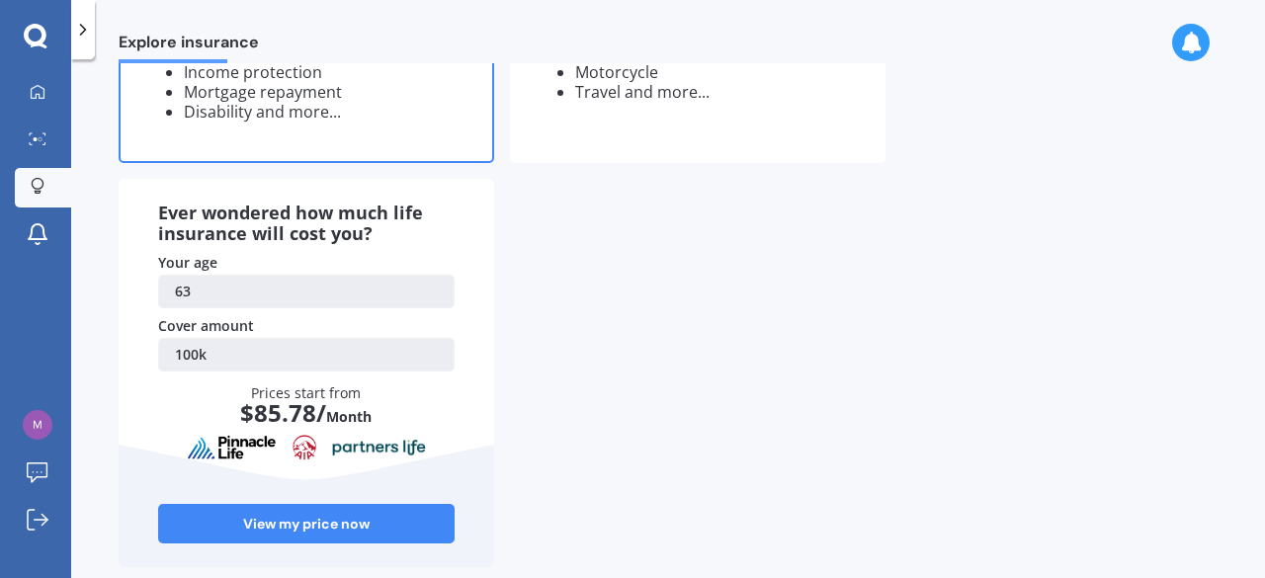
scroll to position [388, 0]
